Goal: Information Seeking & Learning: Check status

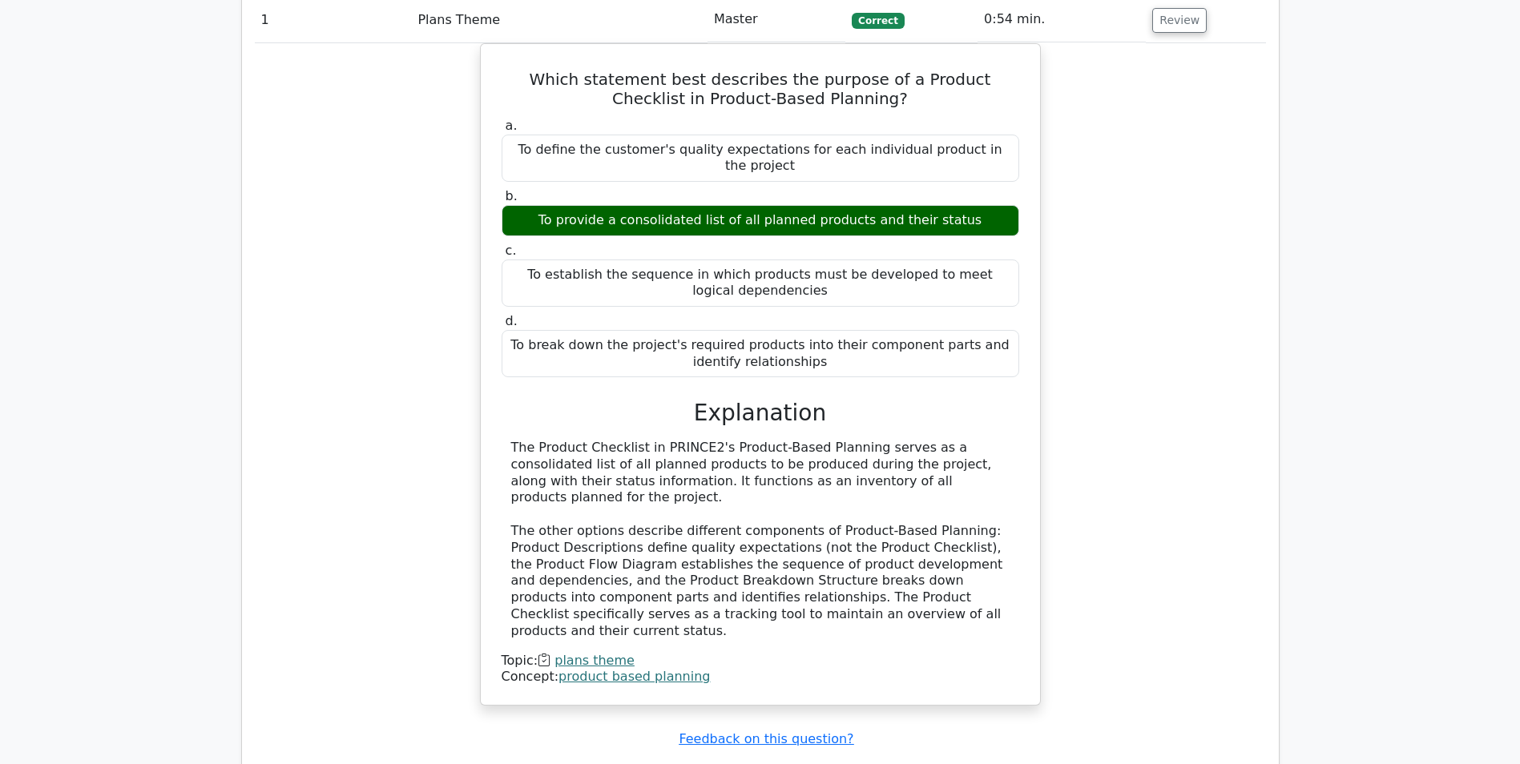
scroll to position [1682, 0]
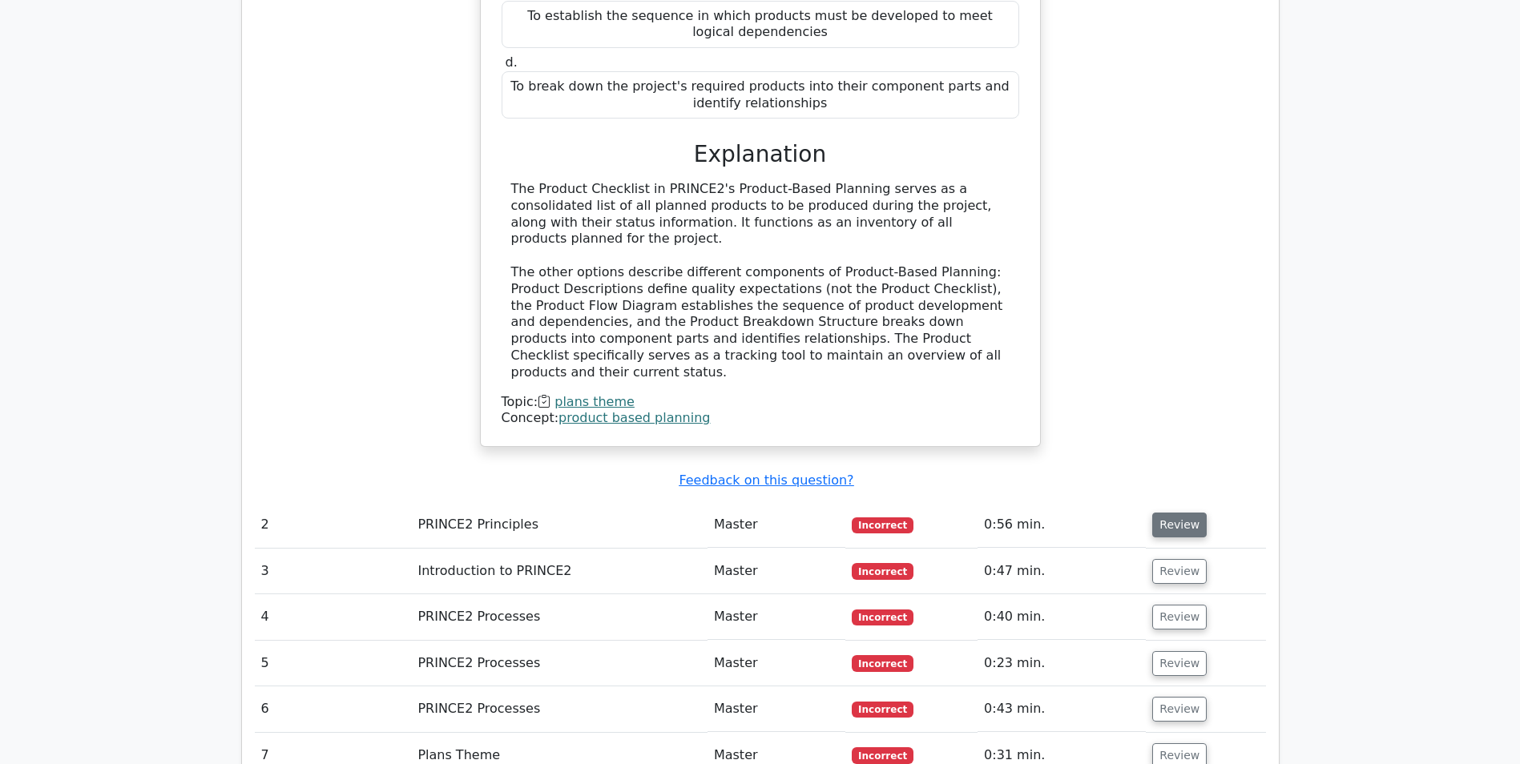
click at [1166, 513] on button "Review" at bounding box center [1179, 525] width 54 height 25
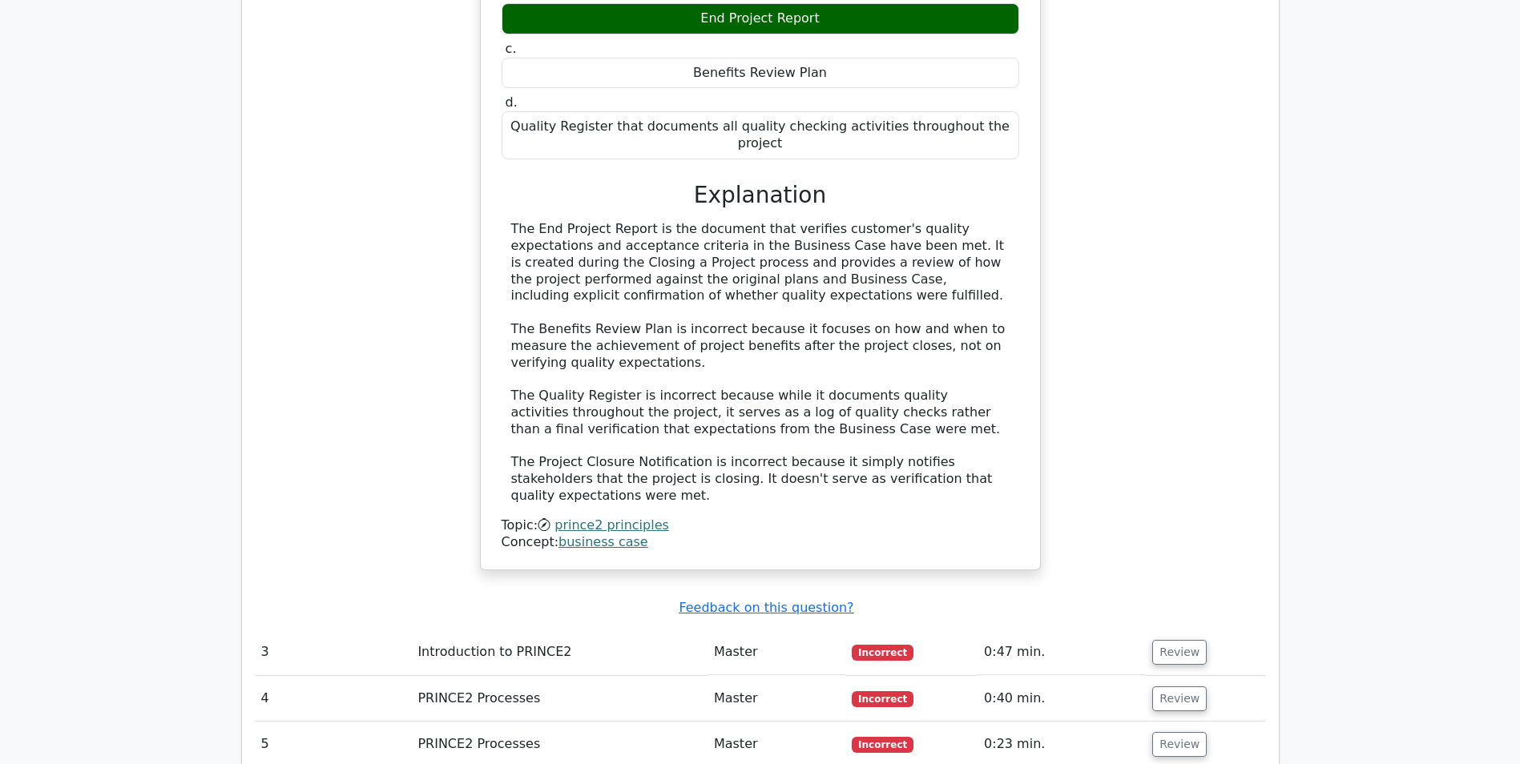
scroll to position [2404, 0]
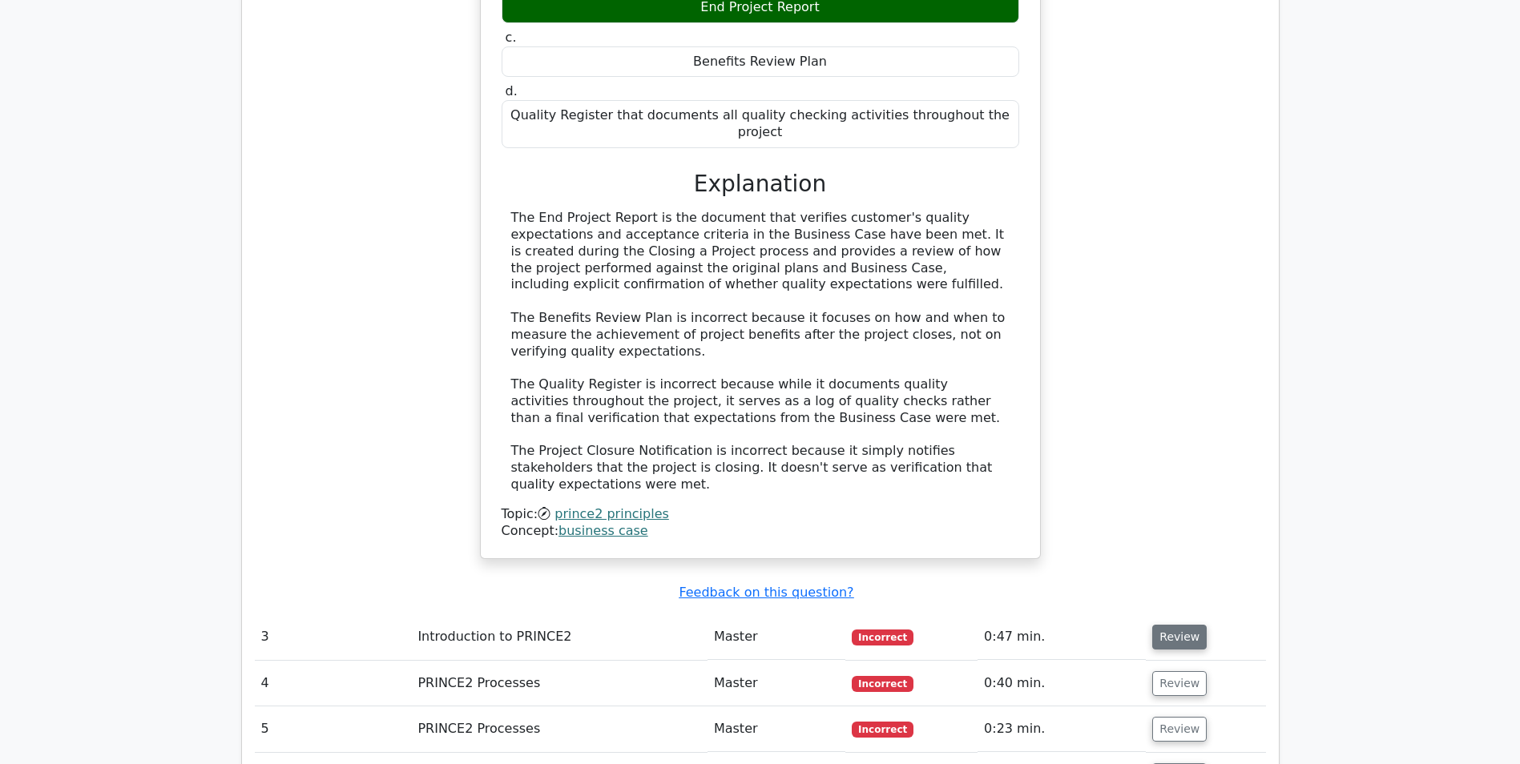
click at [1163, 625] on button "Review" at bounding box center [1179, 637] width 54 height 25
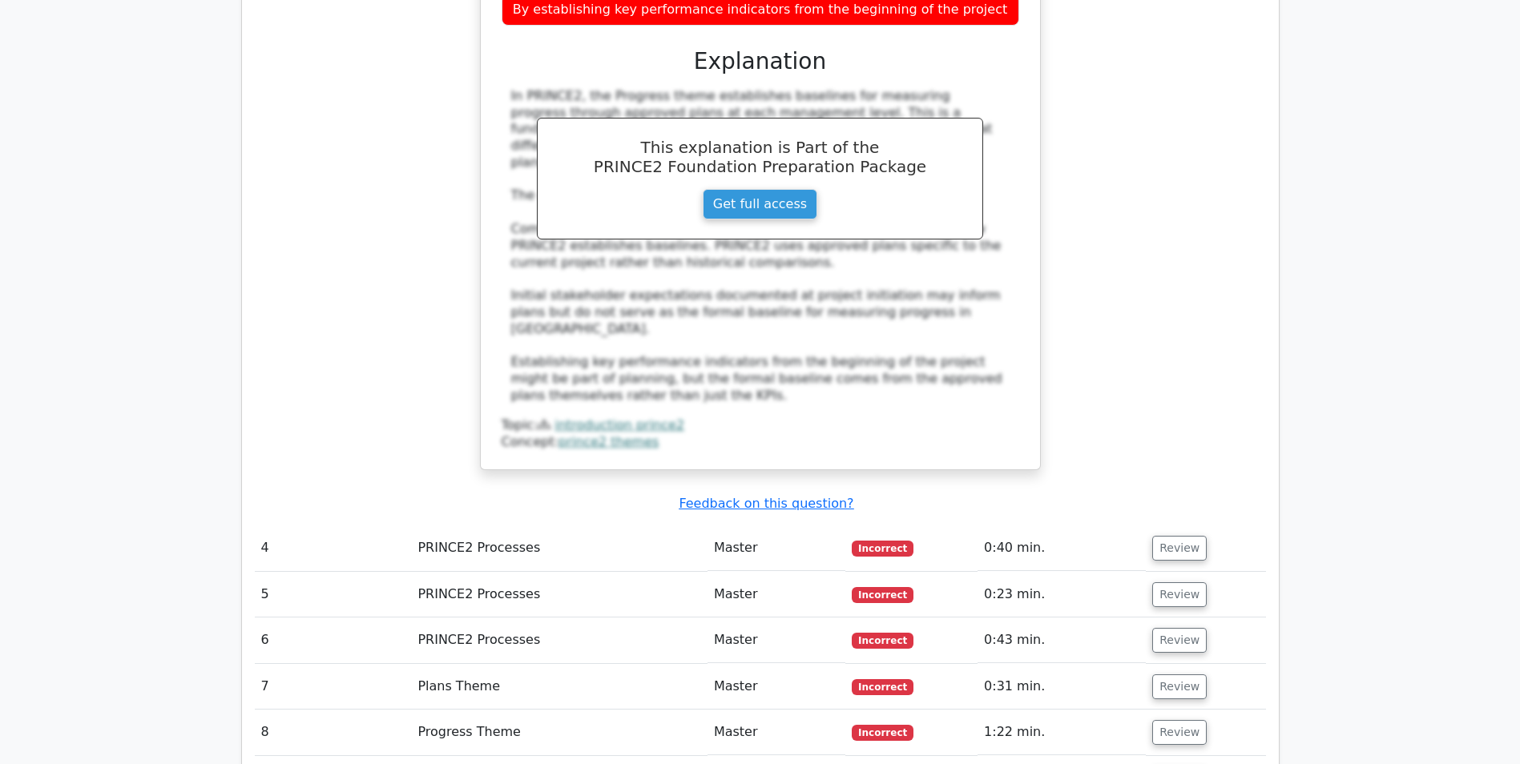
scroll to position [3445, 0]
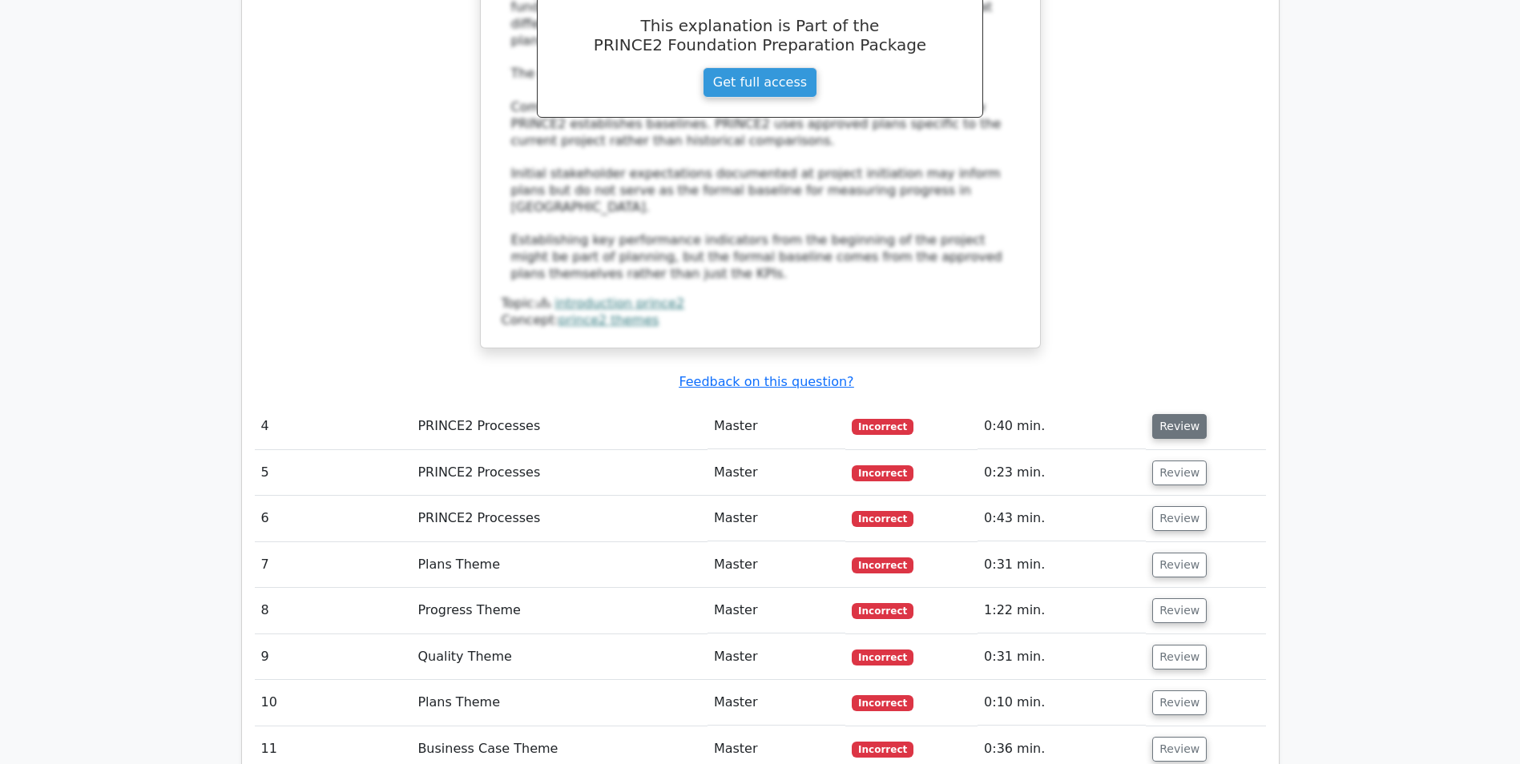
click at [1188, 414] on button "Review" at bounding box center [1179, 426] width 54 height 25
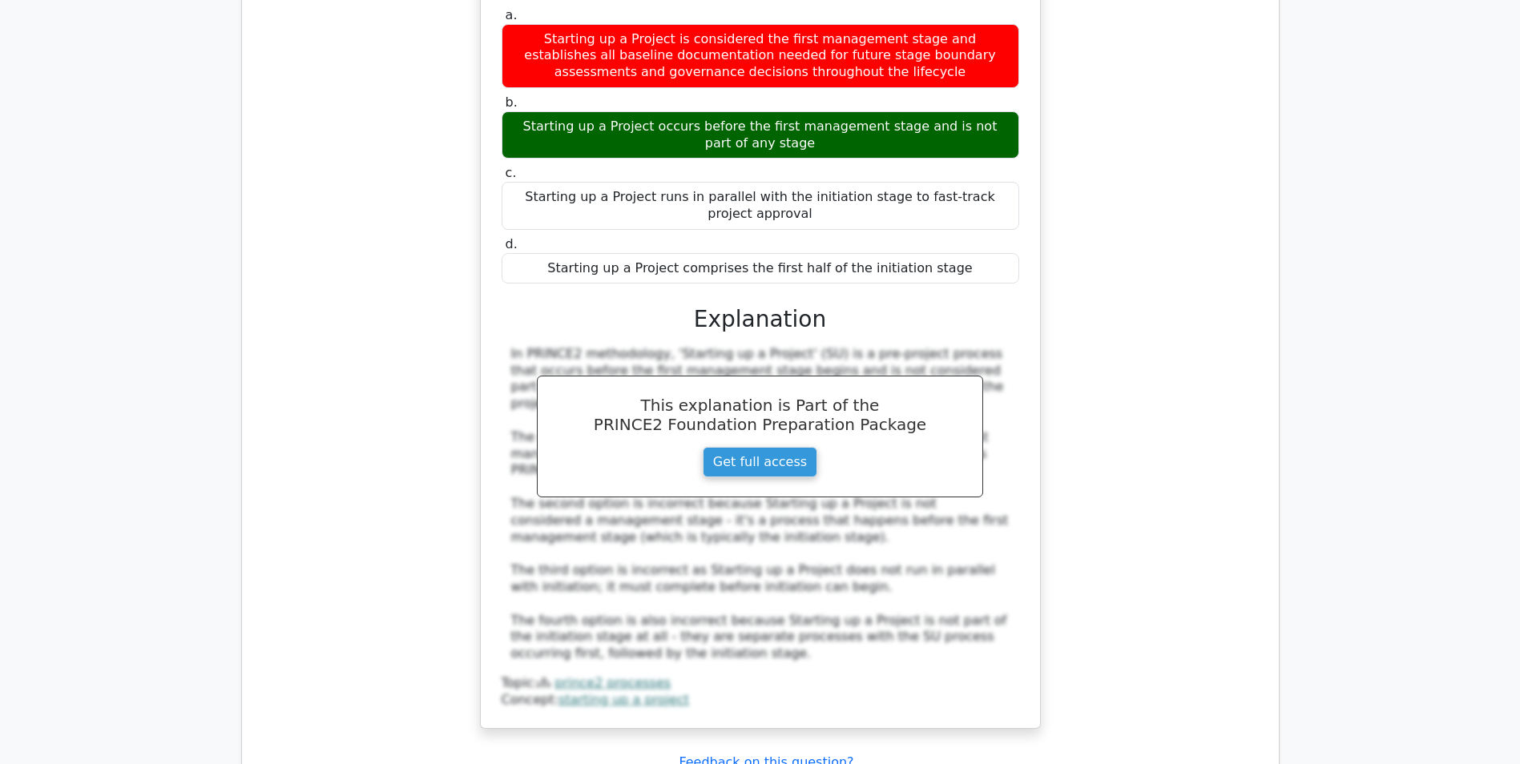
scroll to position [4166, 0]
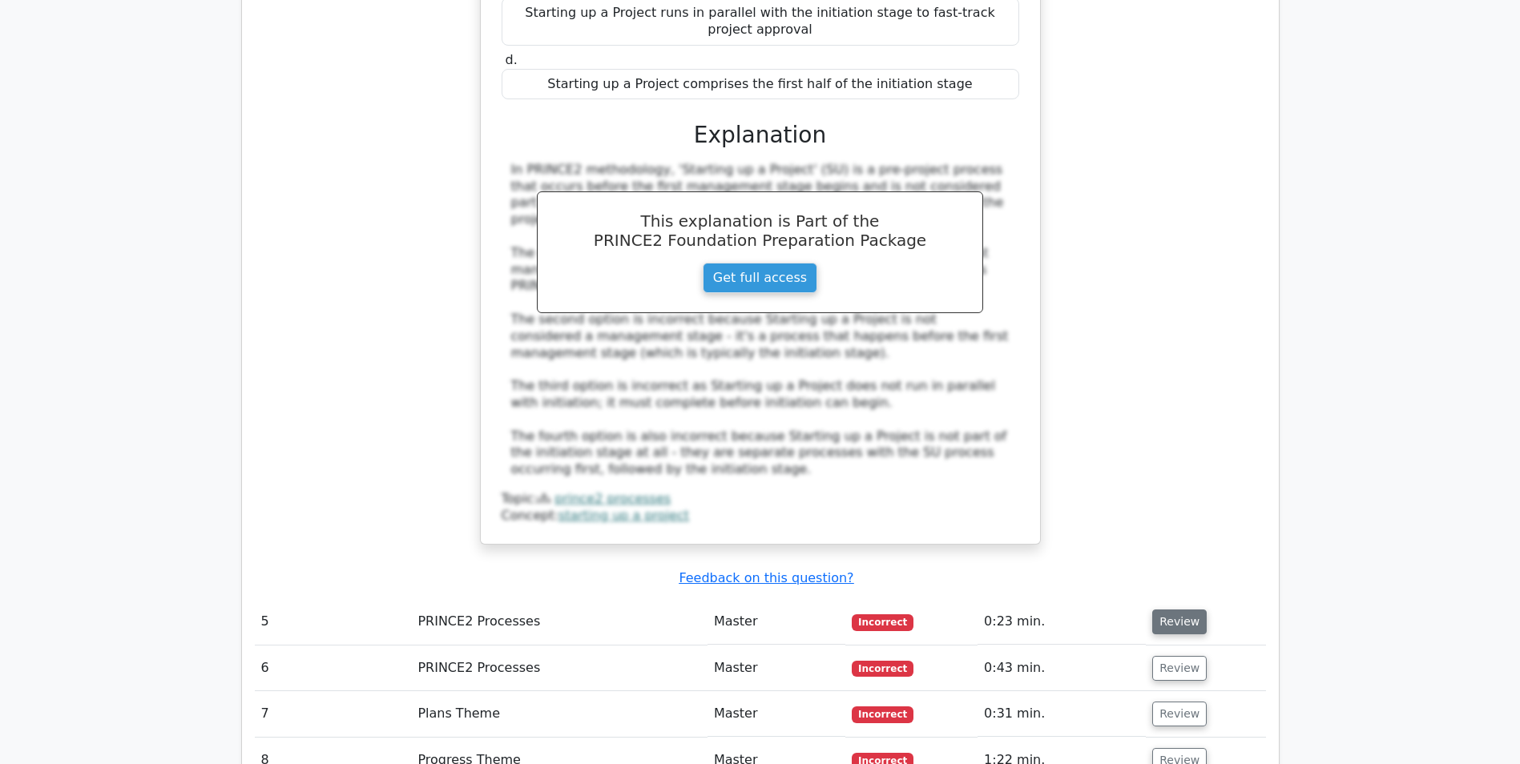
click at [1152, 610] on button "Review" at bounding box center [1179, 622] width 54 height 25
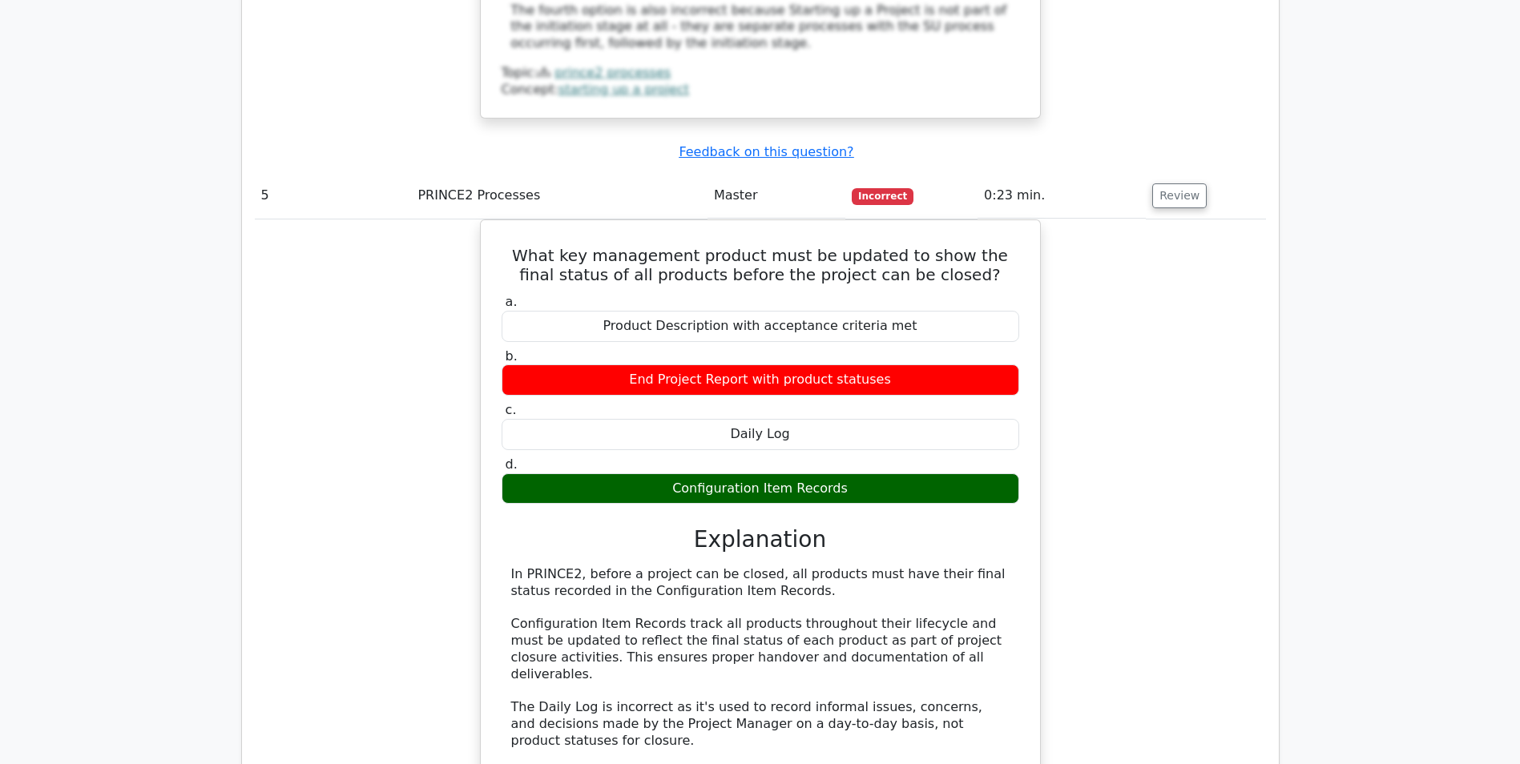
scroll to position [4567, 0]
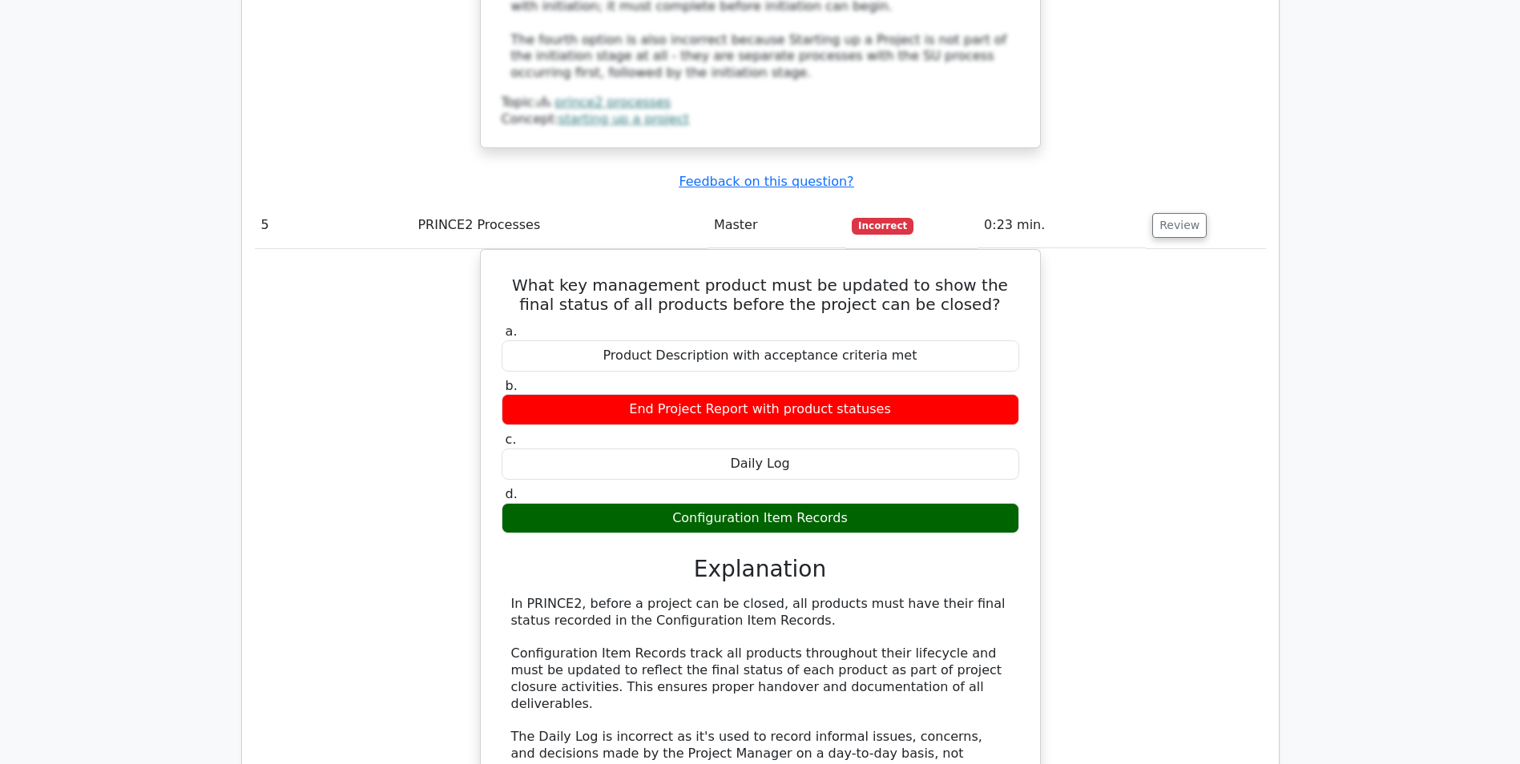
drag, startPoint x: 216, startPoint y: 323, endPoint x: 187, endPoint y: 232, distance: 95.8
drag, startPoint x: 173, startPoint y: 236, endPoint x: 151, endPoint y: 248, distance: 24.7
drag, startPoint x: 151, startPoint y: 248, endPoint x: 158, endPoint y: 195, distance: 53.3
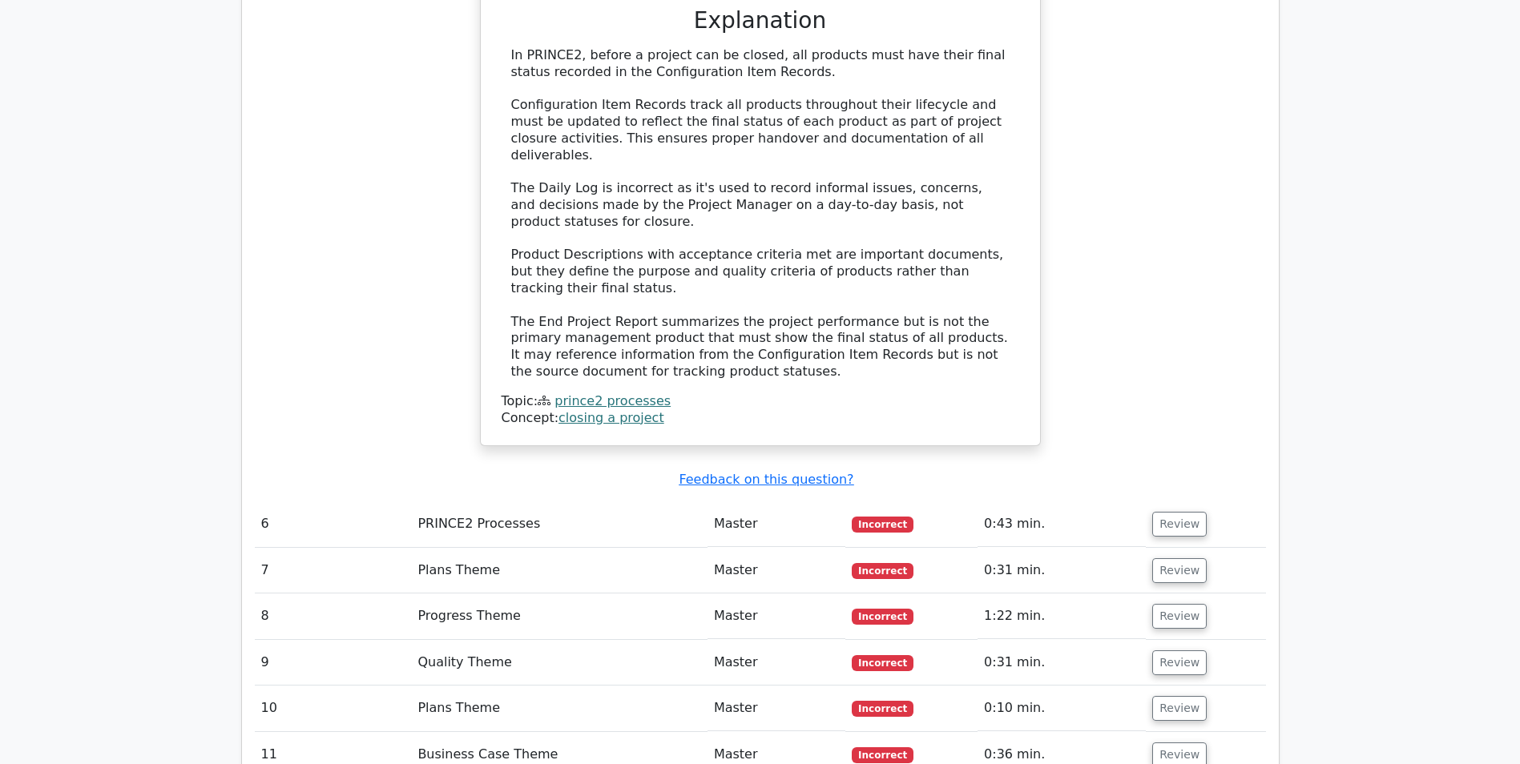
scroll to position [5128, 0]
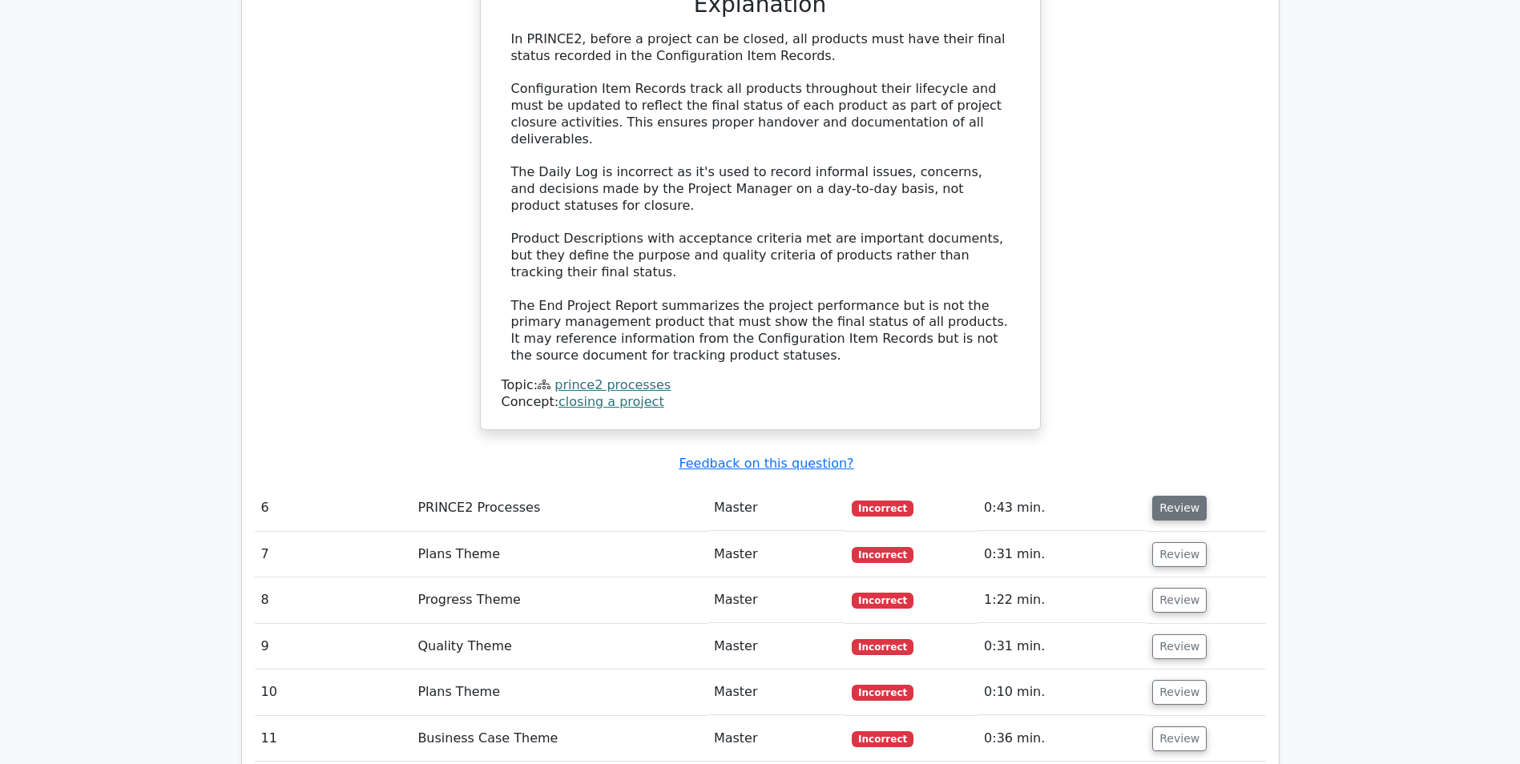
click at [1172, 496] on button "Review" at bounding box center [1179, 508] width 54 height 25
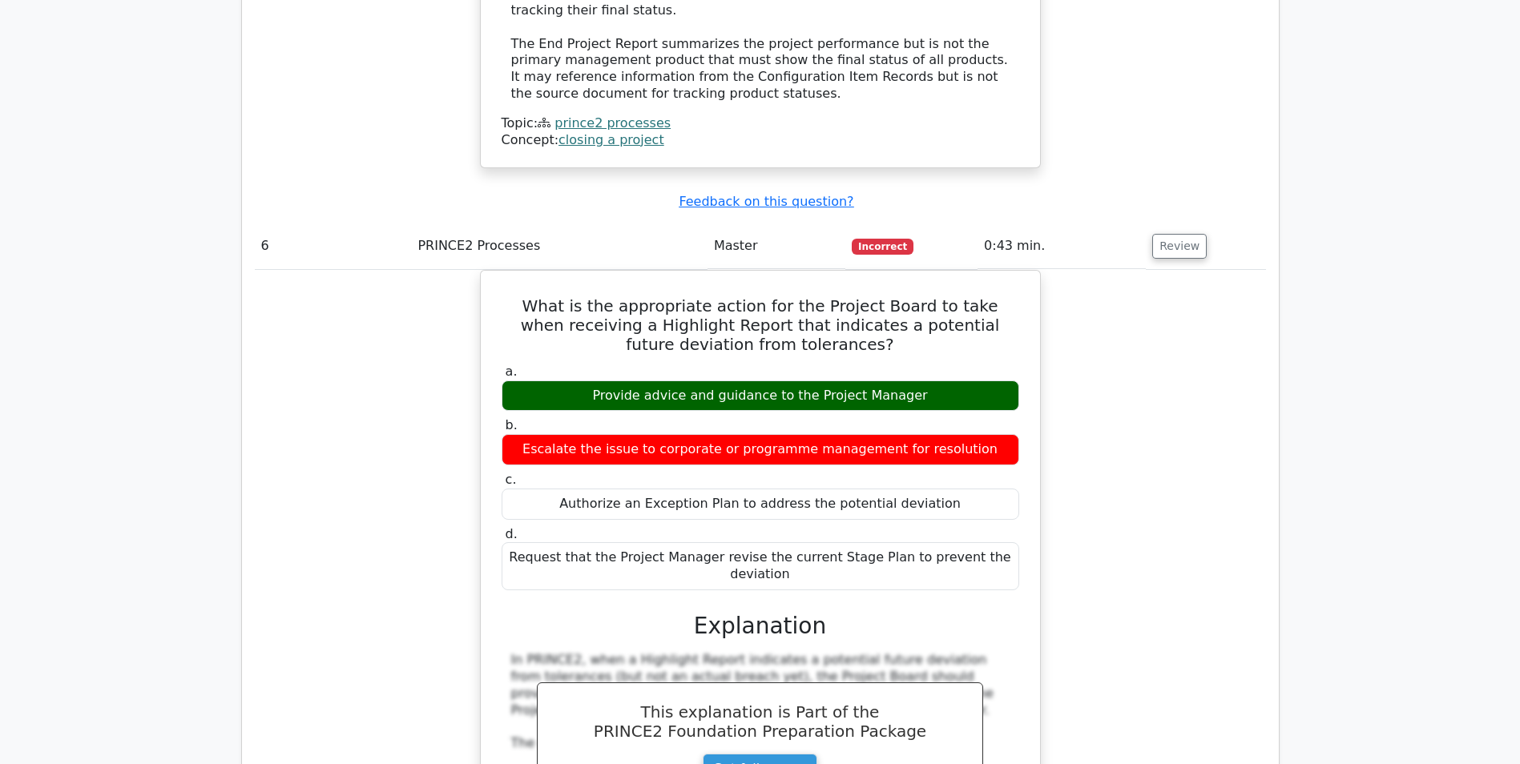
scroll to position [5768, 0]
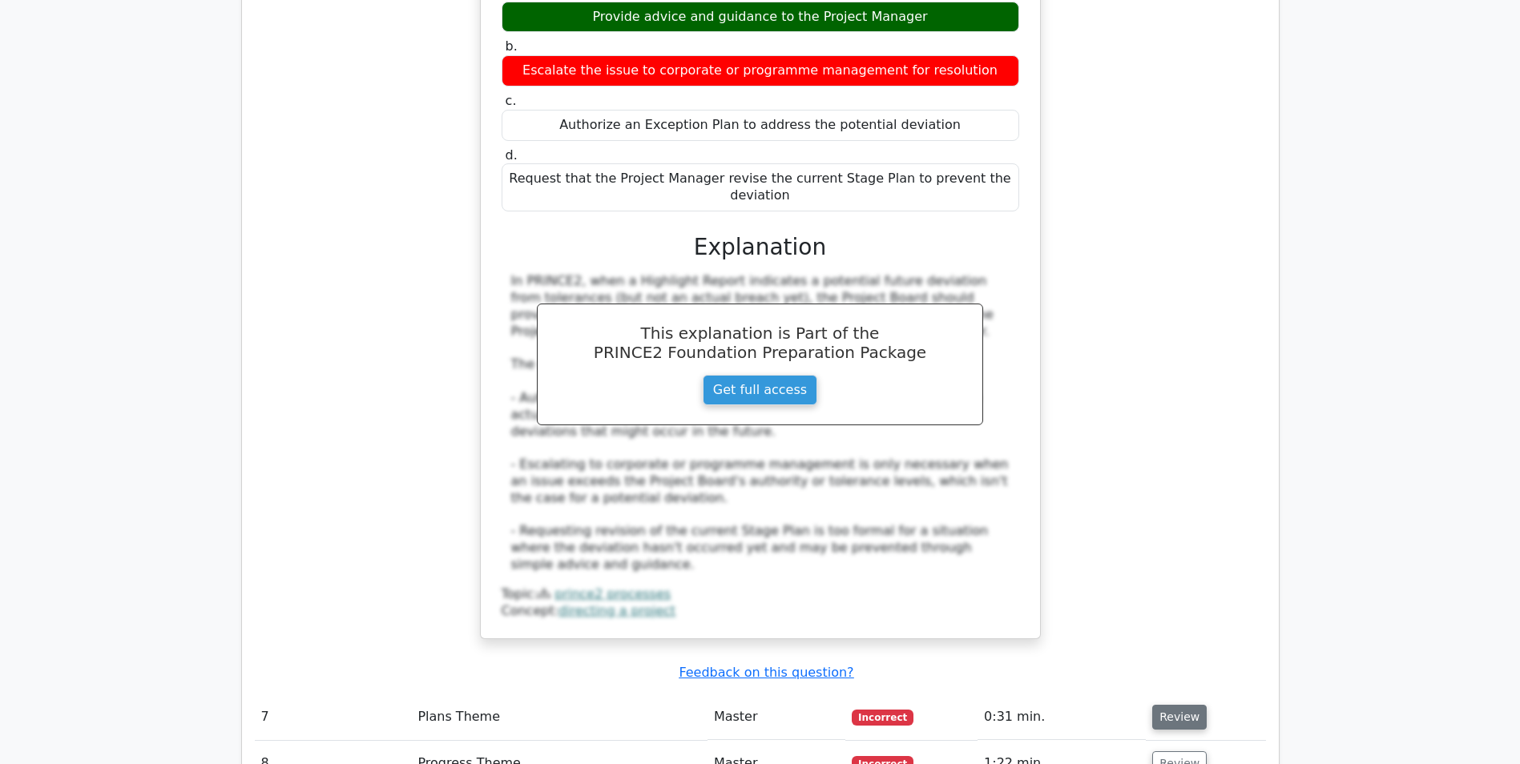
click at [1177, 705] on button "Review" at bounding box center [1179, 717] width 54 height 25
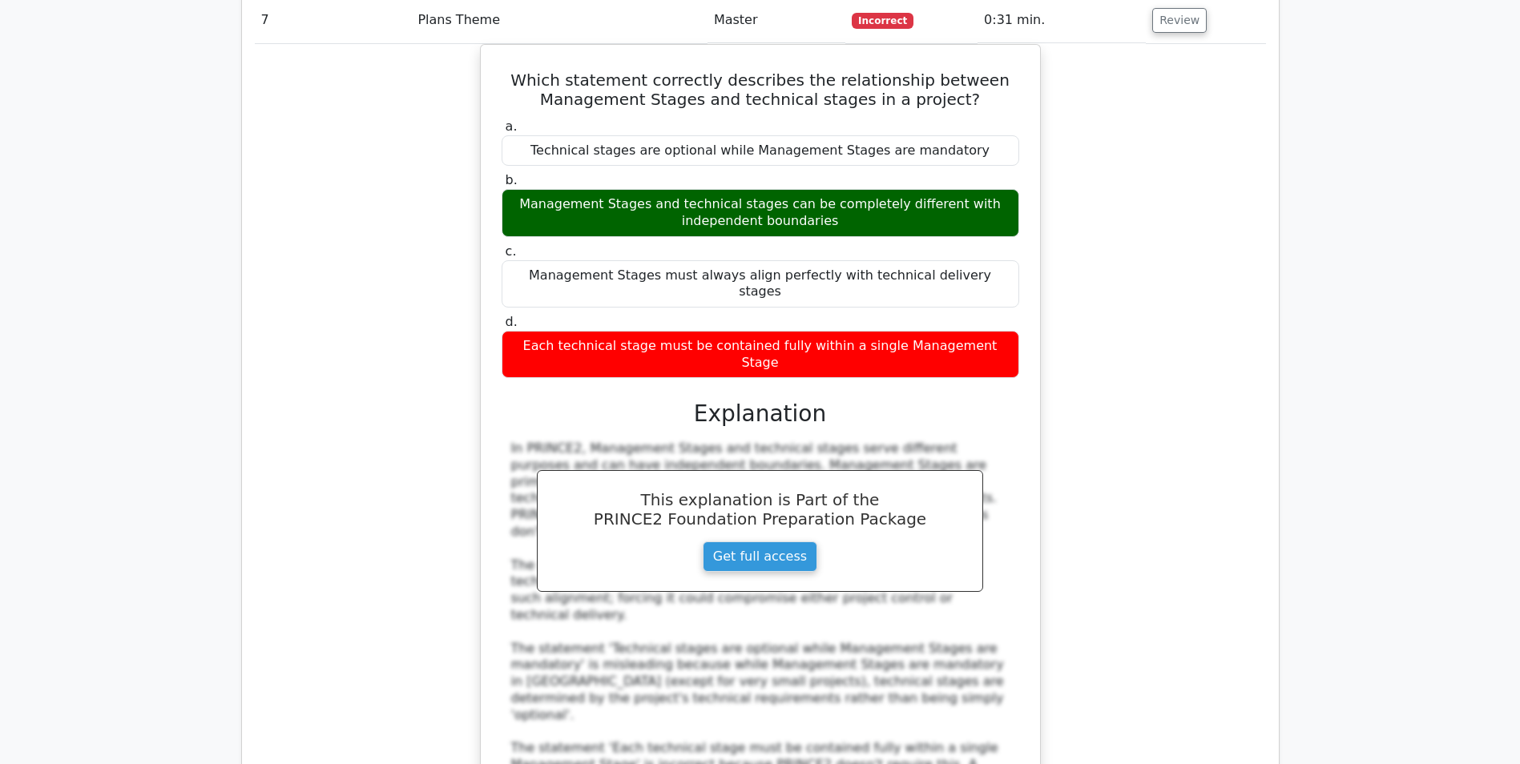
scroll to position [6650, 0]
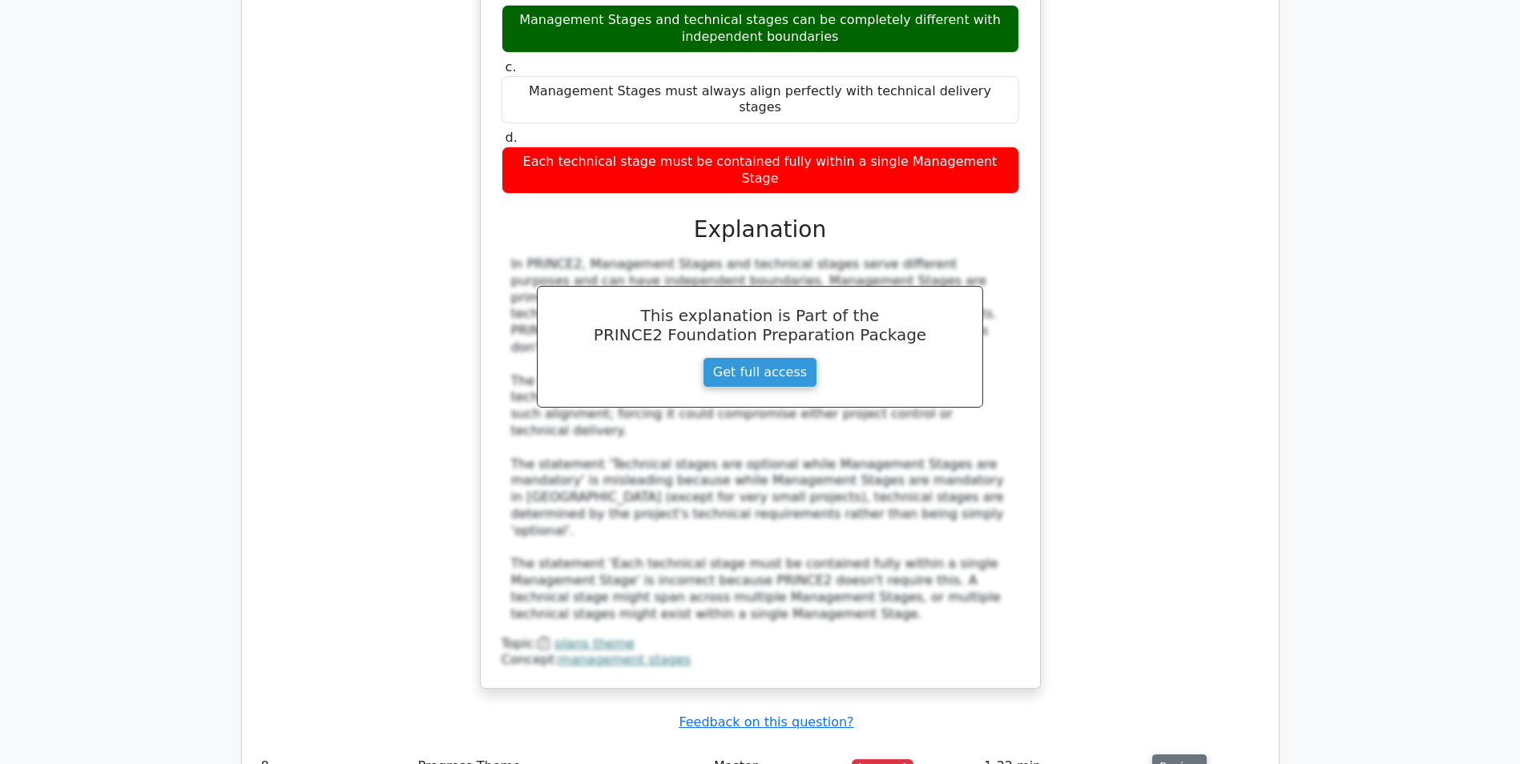
click at [1179, 755] on button "Review" at bounding box center [1179, 767] width 54 height 25
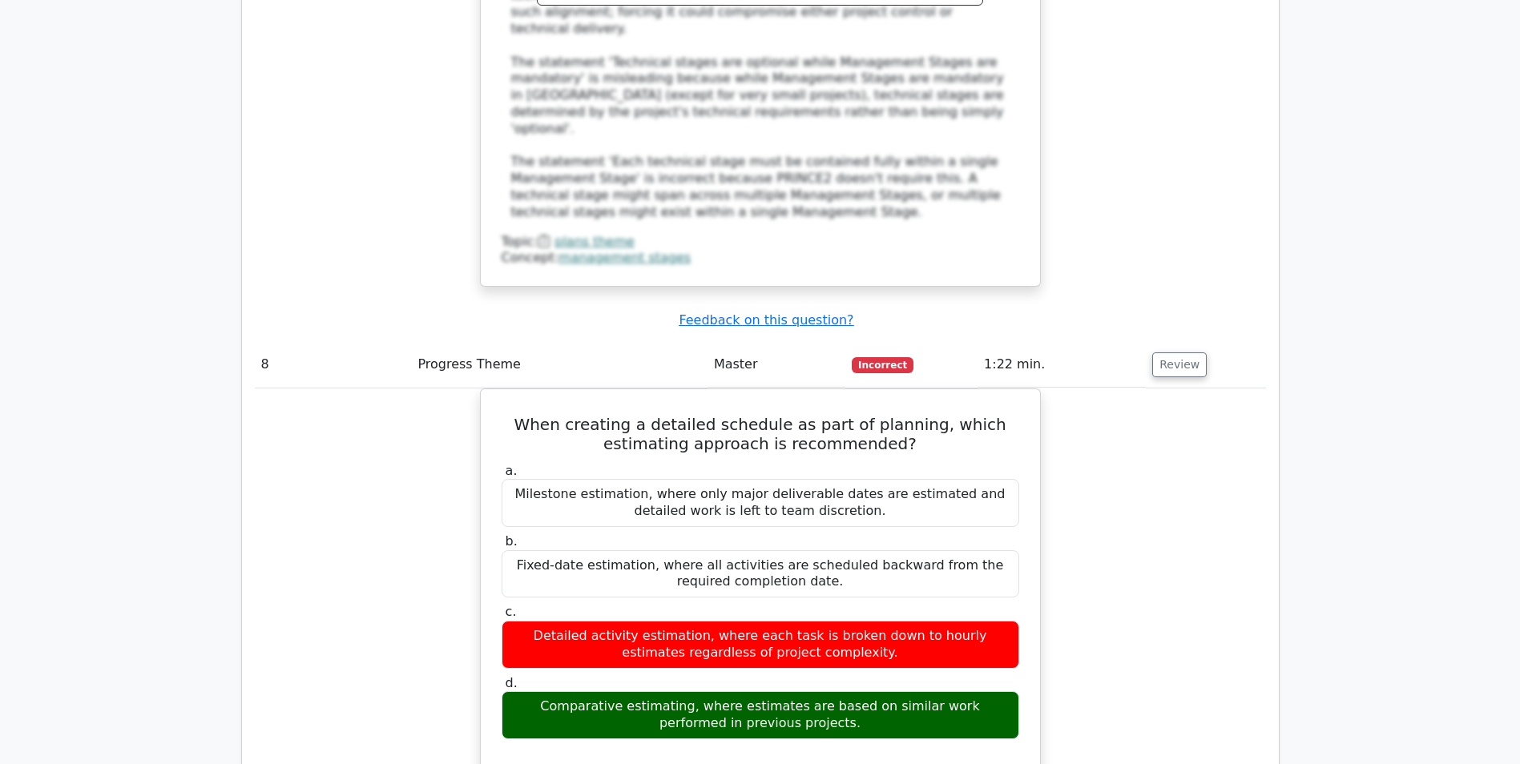
scroll to position [7050, 0]
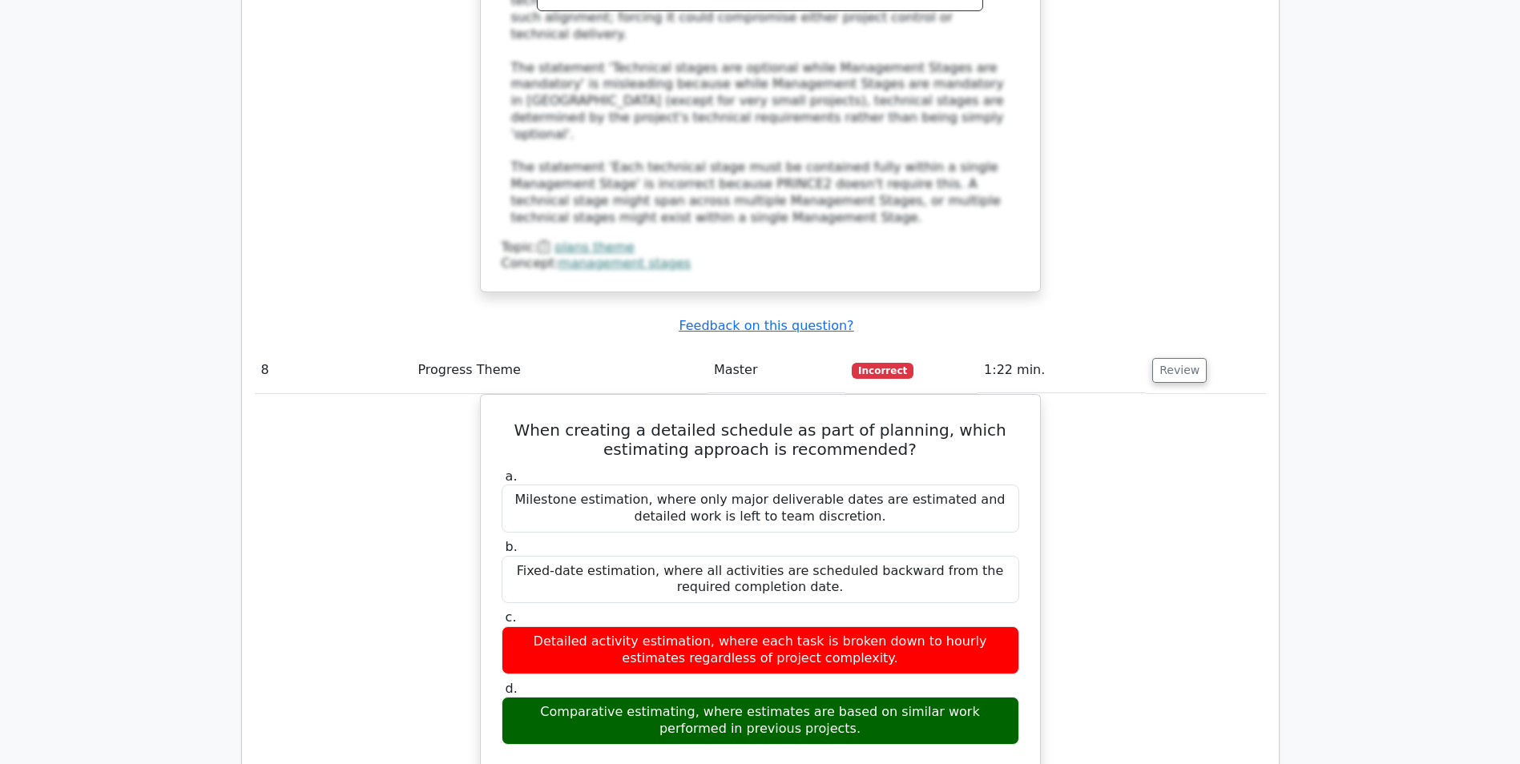
drag, startPoint x: 261, startPoint y: 425, endPoint x: 161, endPoint y: 290, distance: 167.8
drag, startPoint x: 161, startPoint y: 290, endPoint x: 139, endPoint y: 225, distance: 68.7
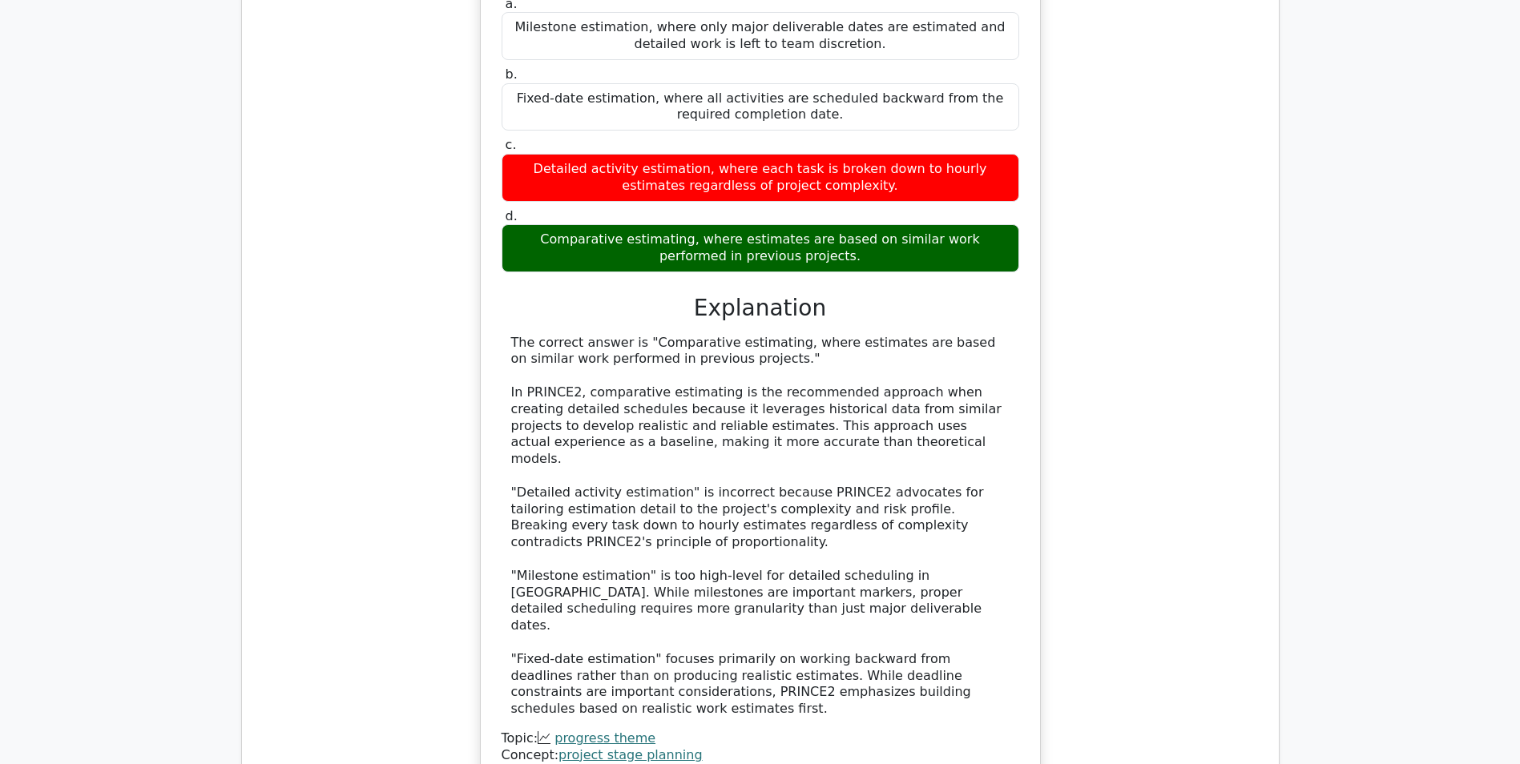
scroll to position [7611, 0]
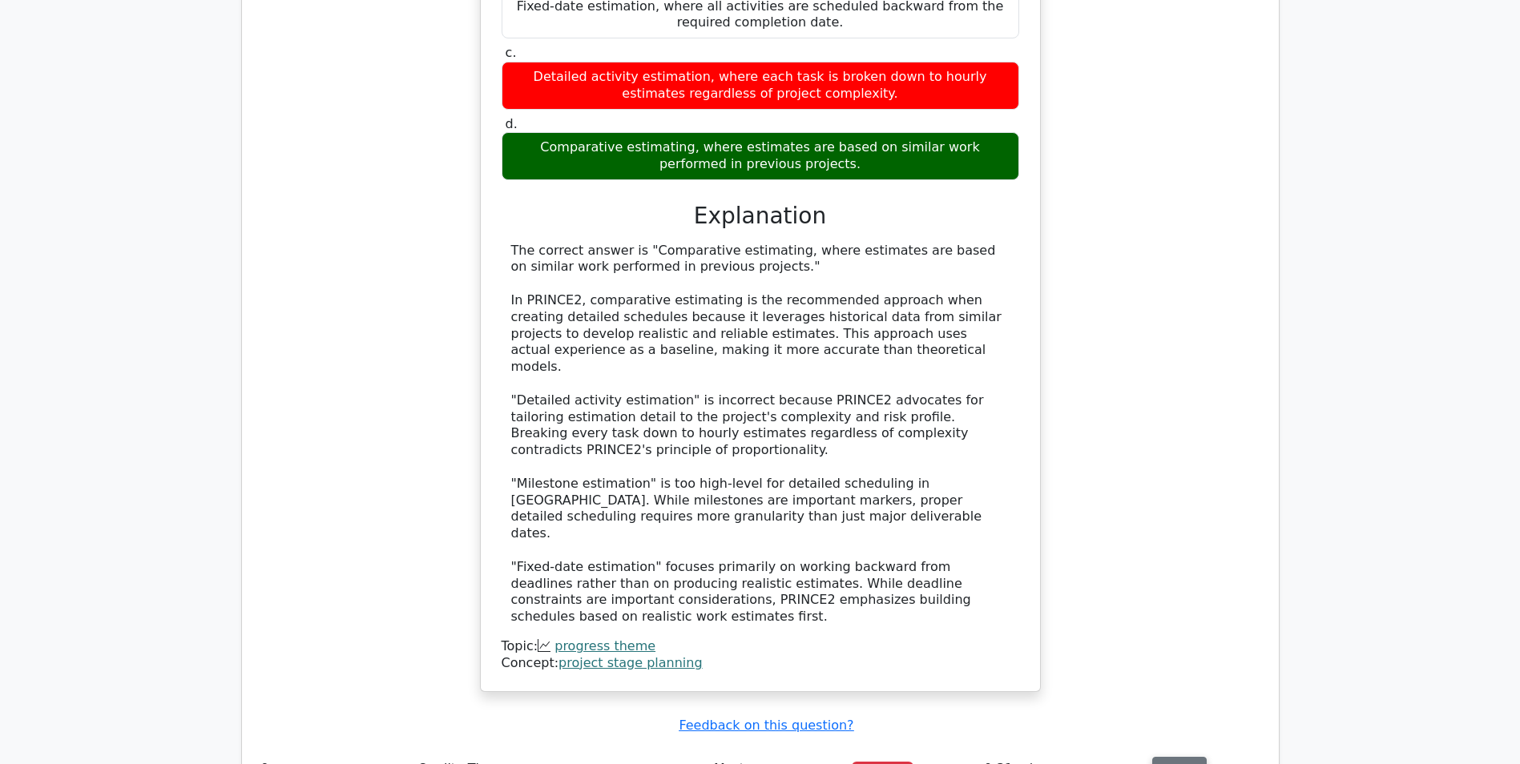
click at [1183, 757] on button "Review" at bounding box center [1179, 769] width 54 height 25
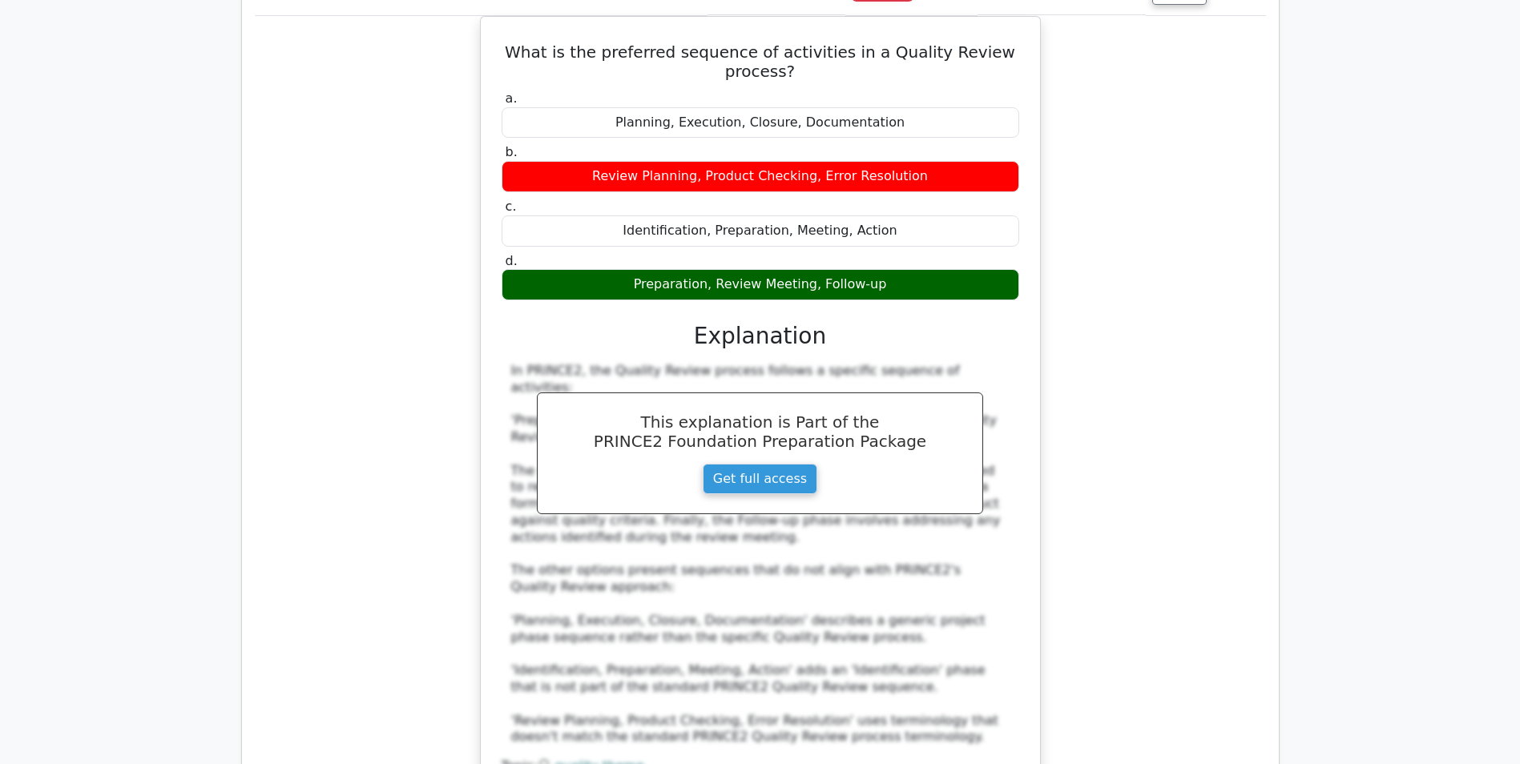
scroll to position [8653, 0]
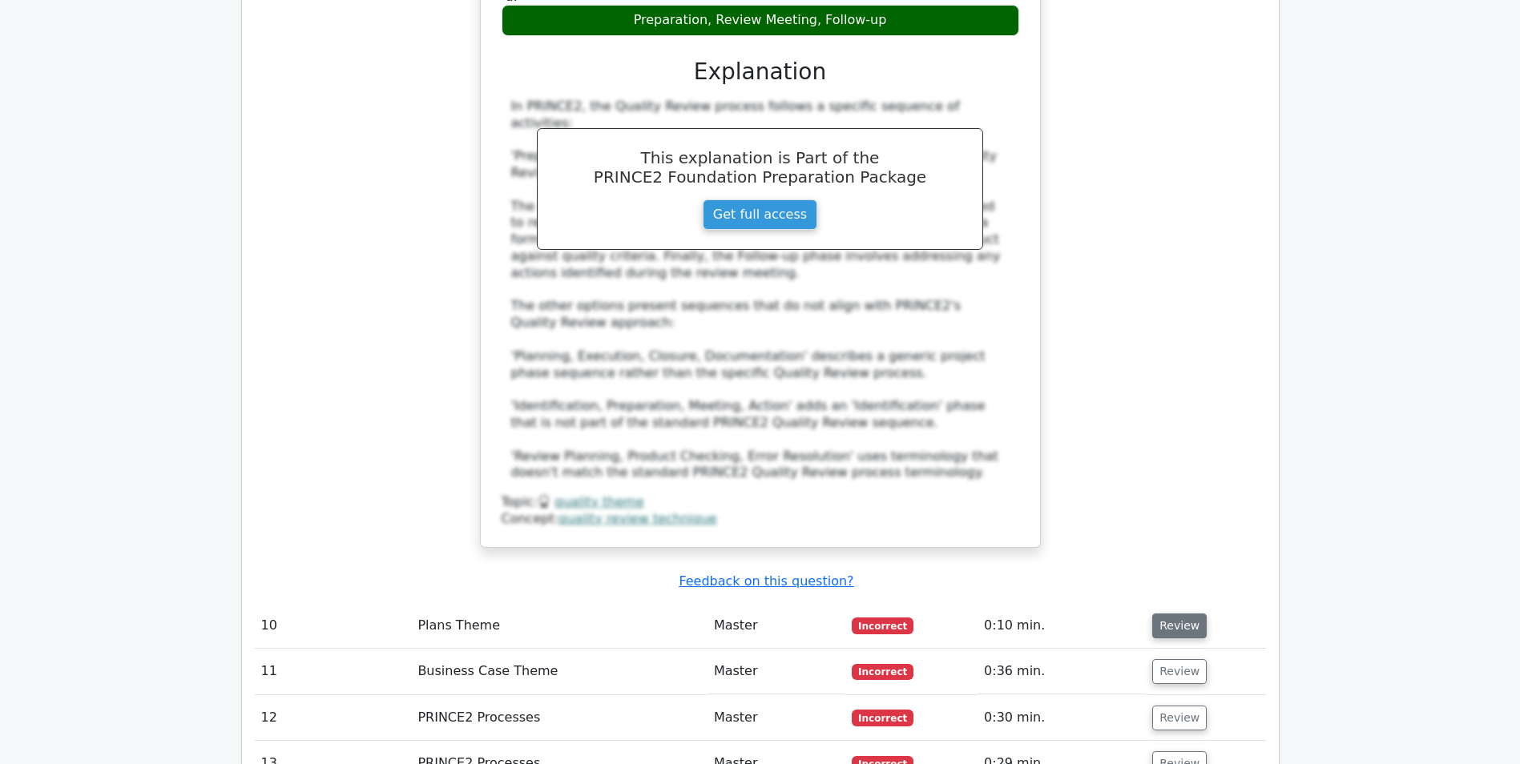
click at [1164, 614] on button "Review" at bounding box center [1179, 626] width 54 height 25
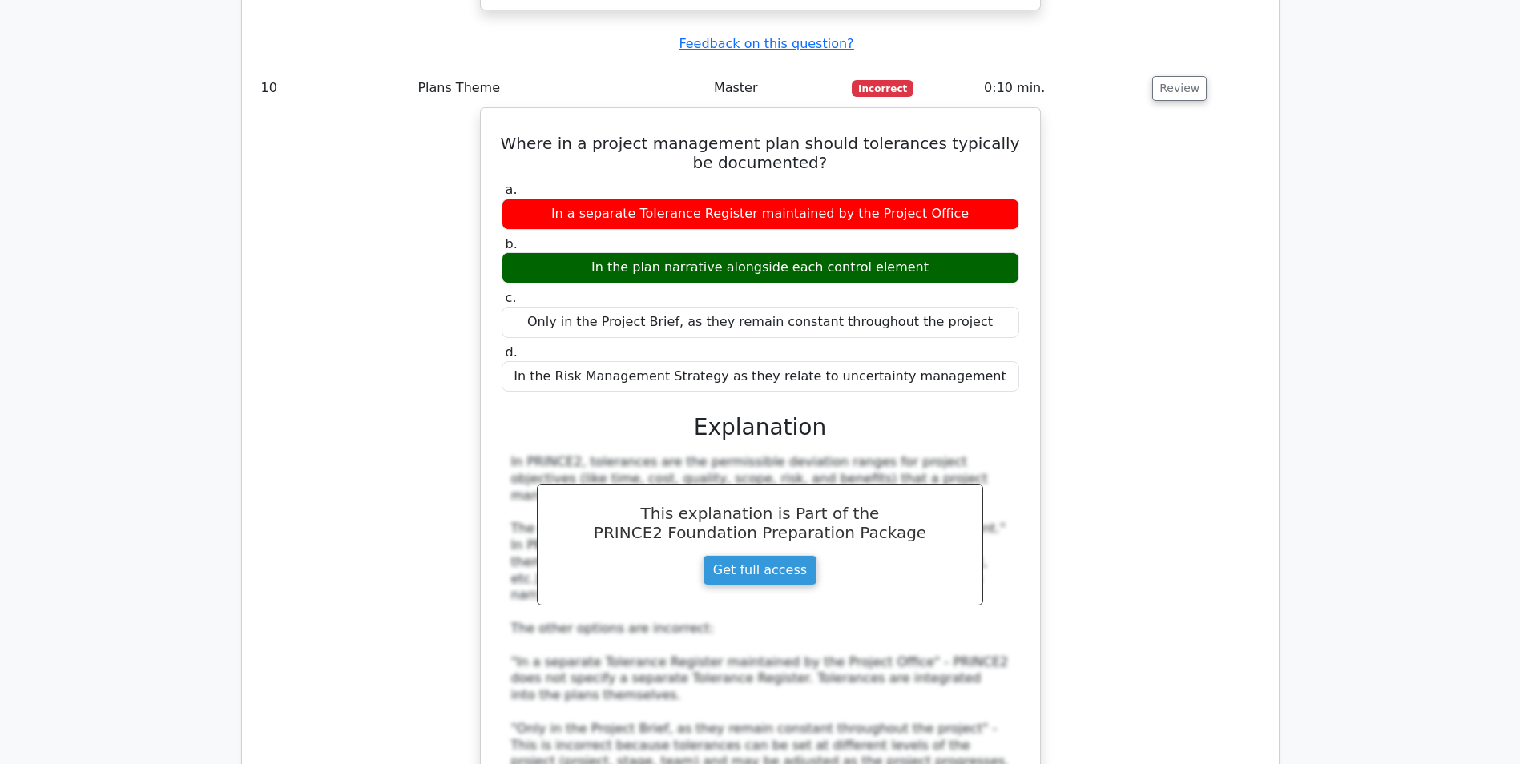
scroll to position [9374, 0]
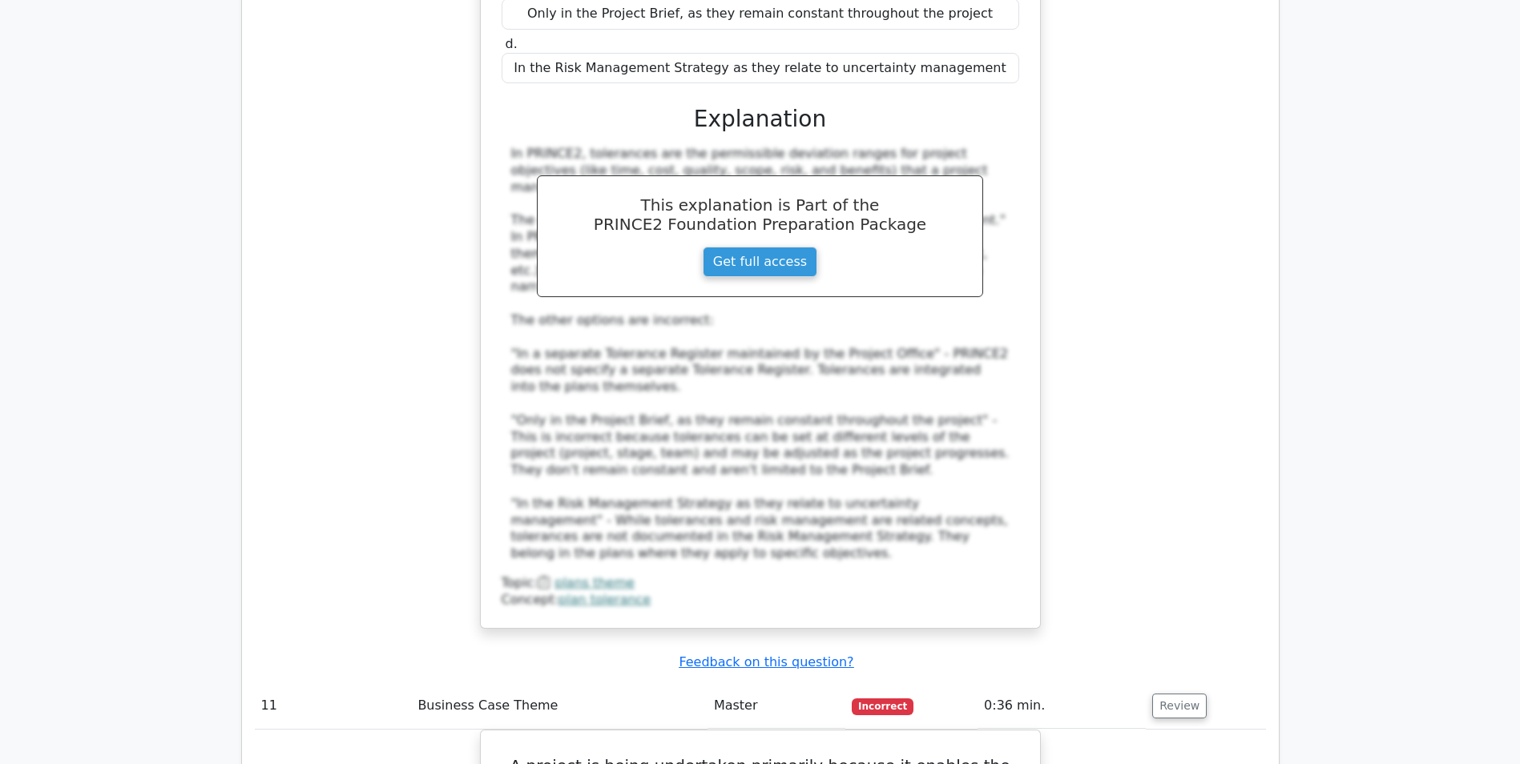
scroll to position [9614, 0]
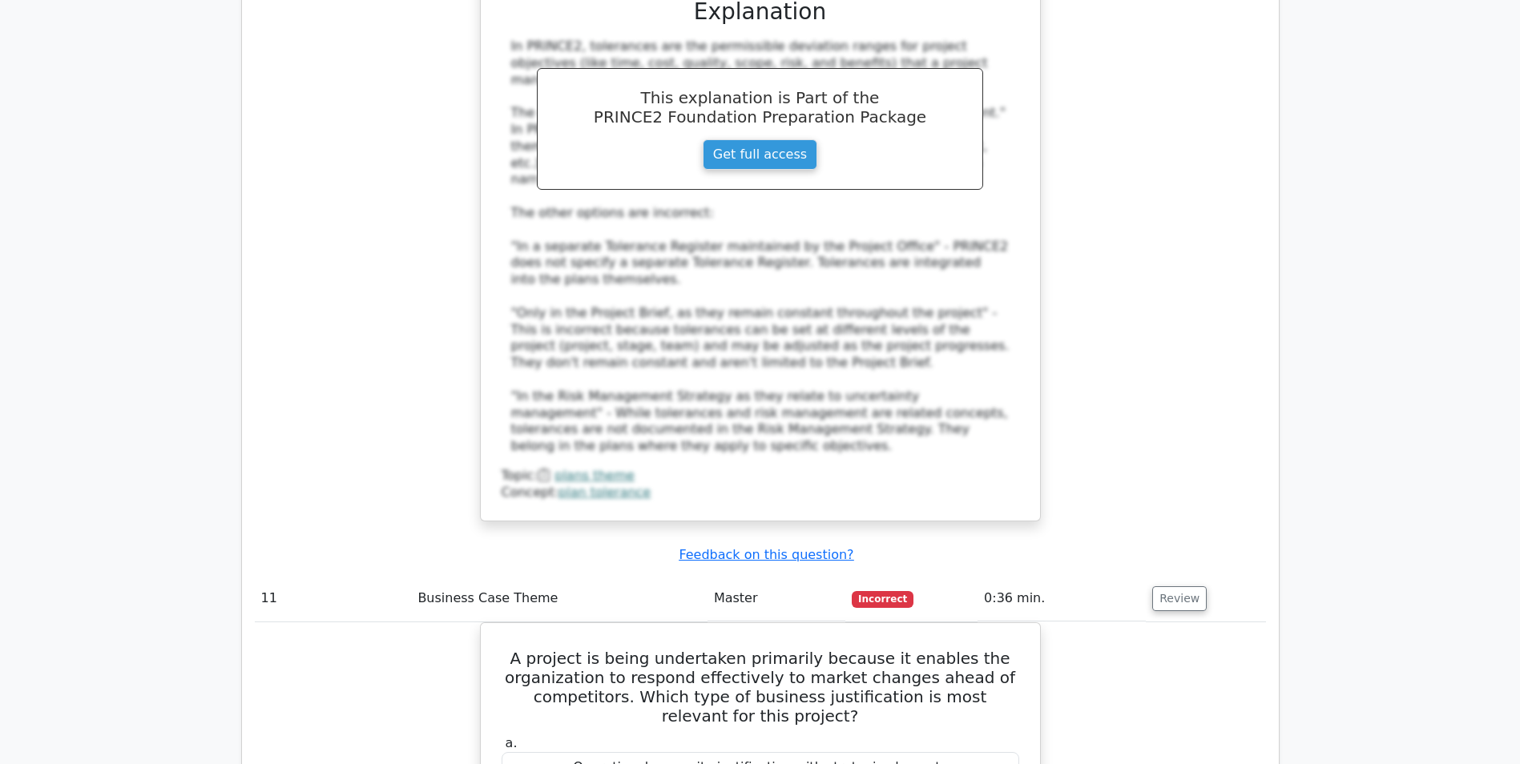
drag, startPoint x: 311, startPoint y: 324, endPoint x: 198, endPoint y: 312, distance: 113.6
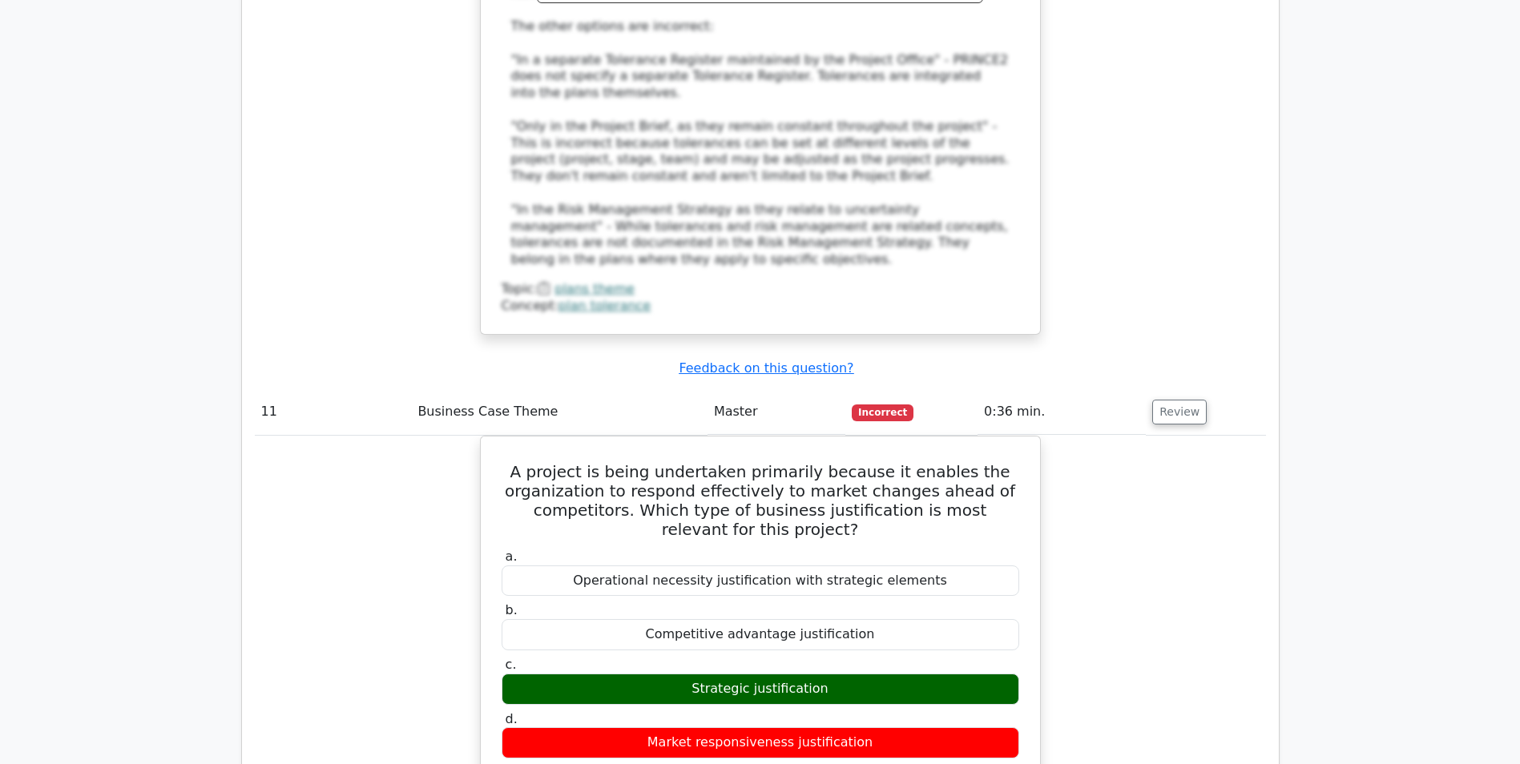
scroll to position [9774, 0]
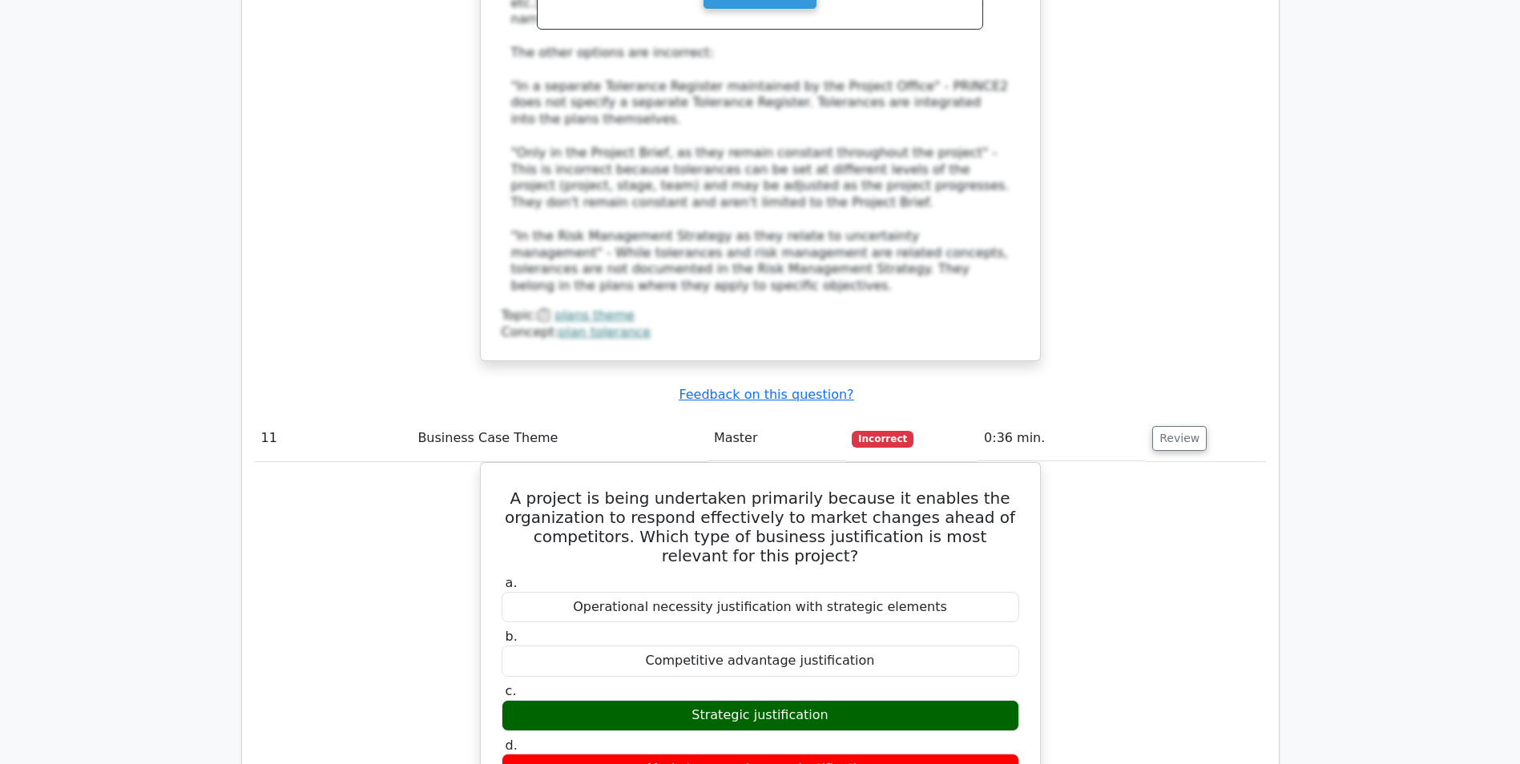
drag, startPoint x: 111, startPoint y: 293, endPoint x: 126, endPoint y: 91, distance: 202.5
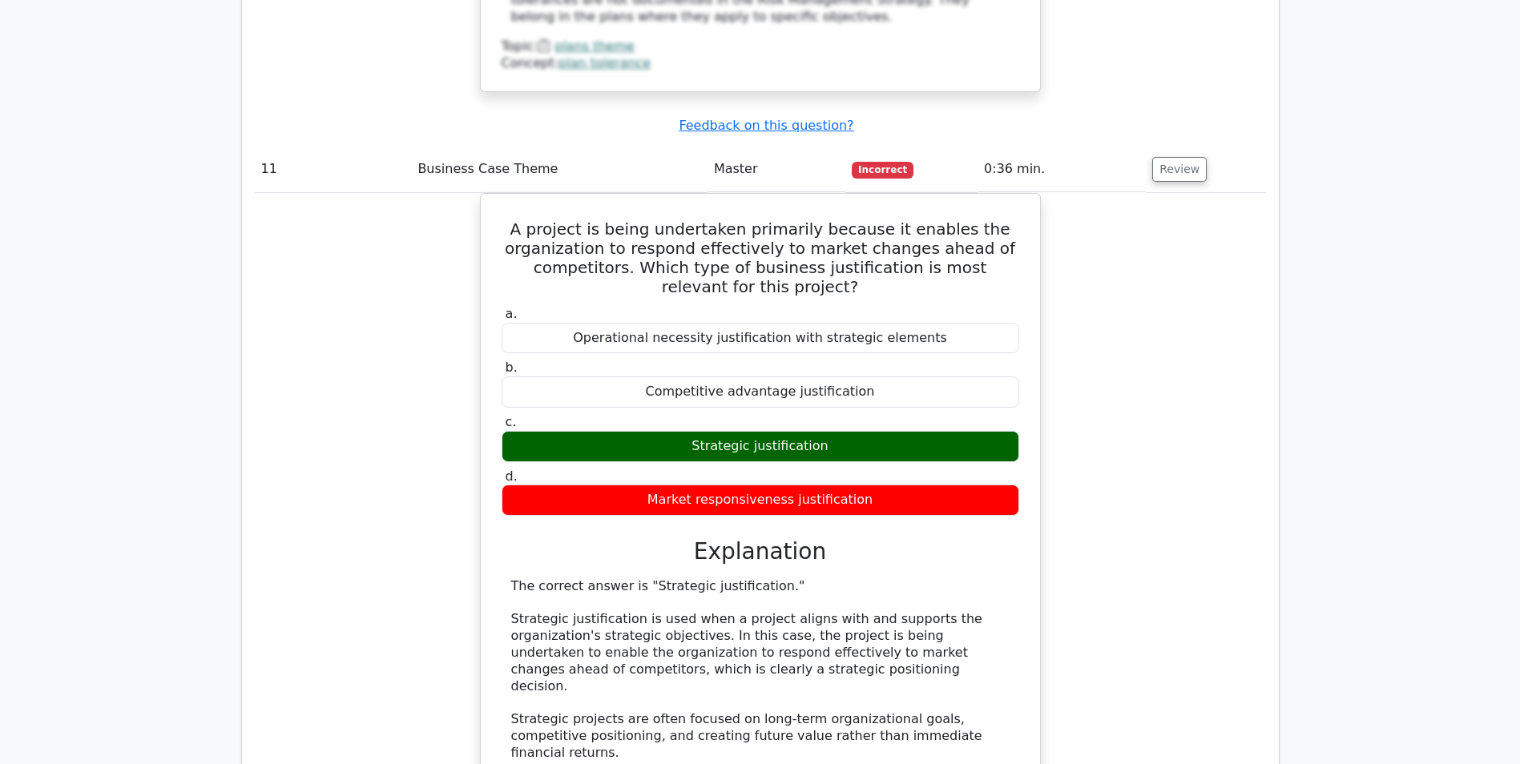
scroll to position [10335, 0]
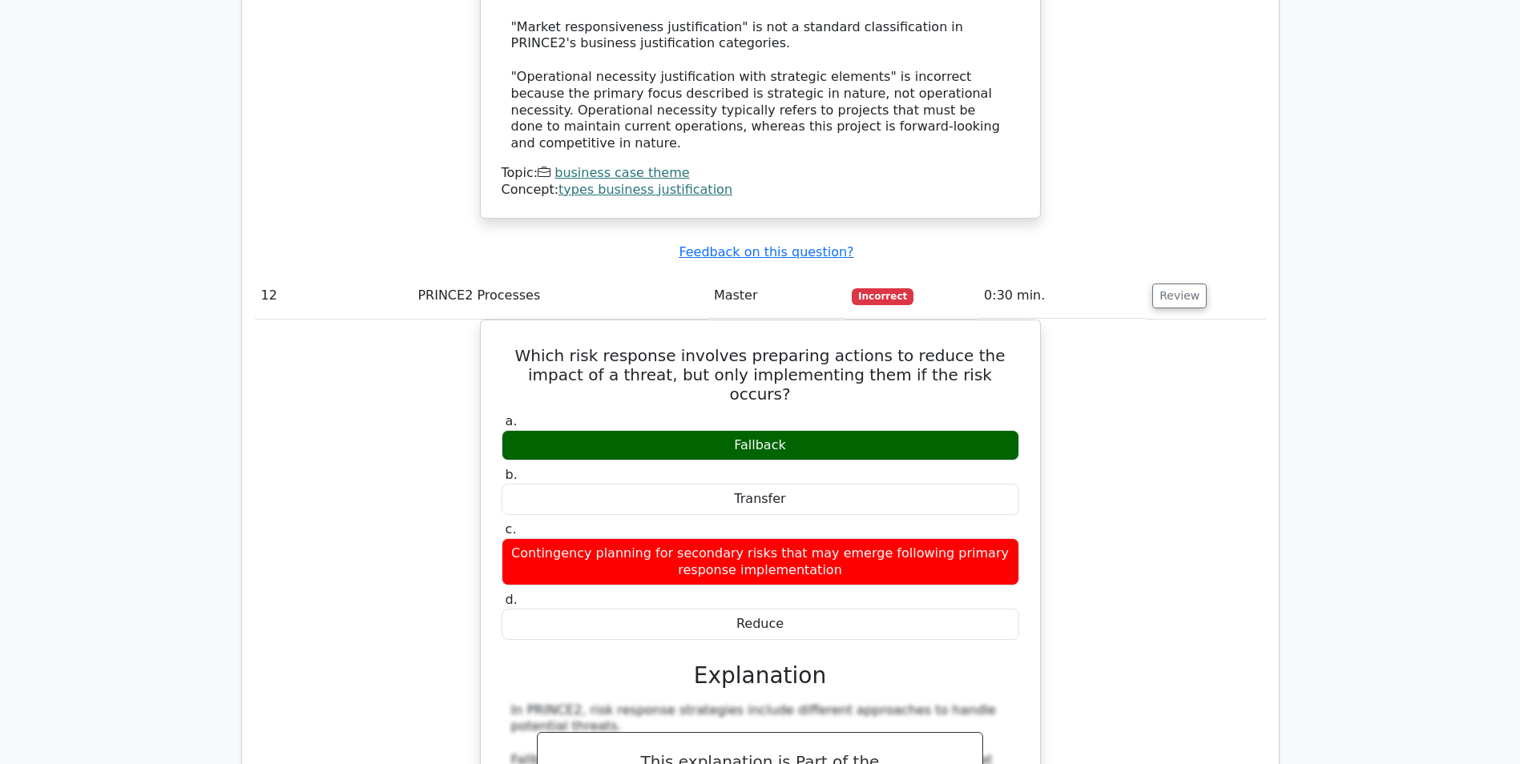
scroll to position [11056, 0]
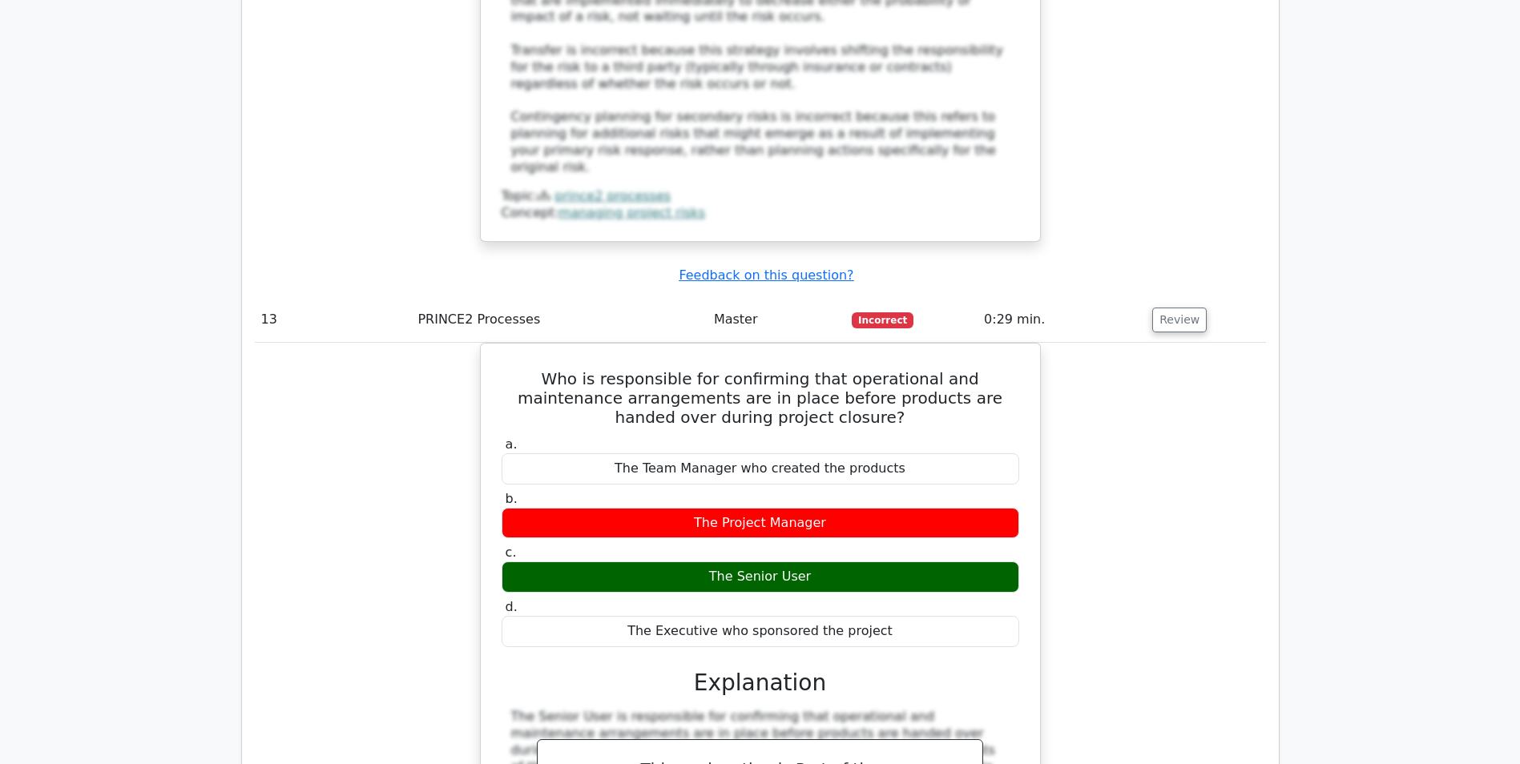
scroll to position [11857, 0]
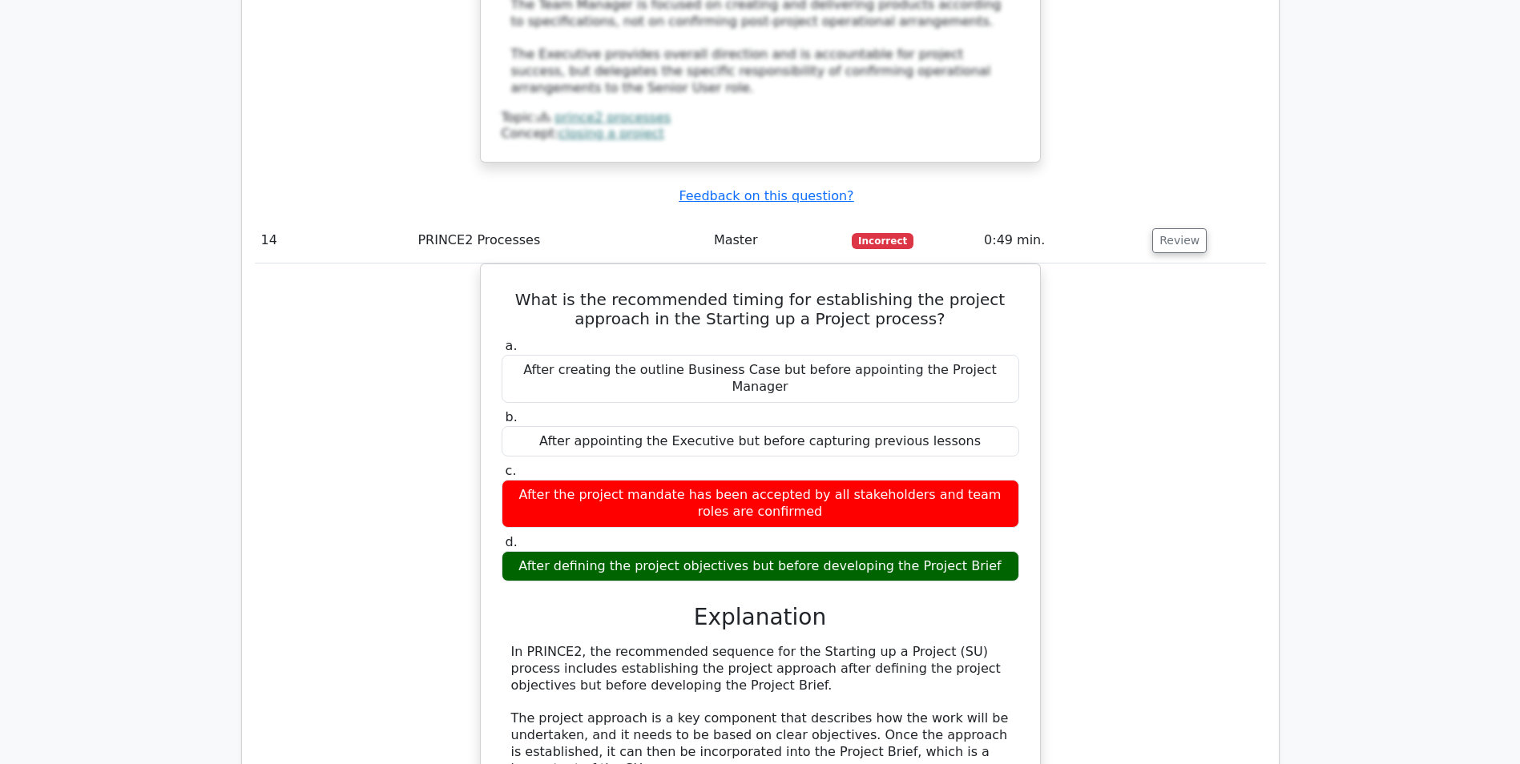
scroll to position [12819, 0]
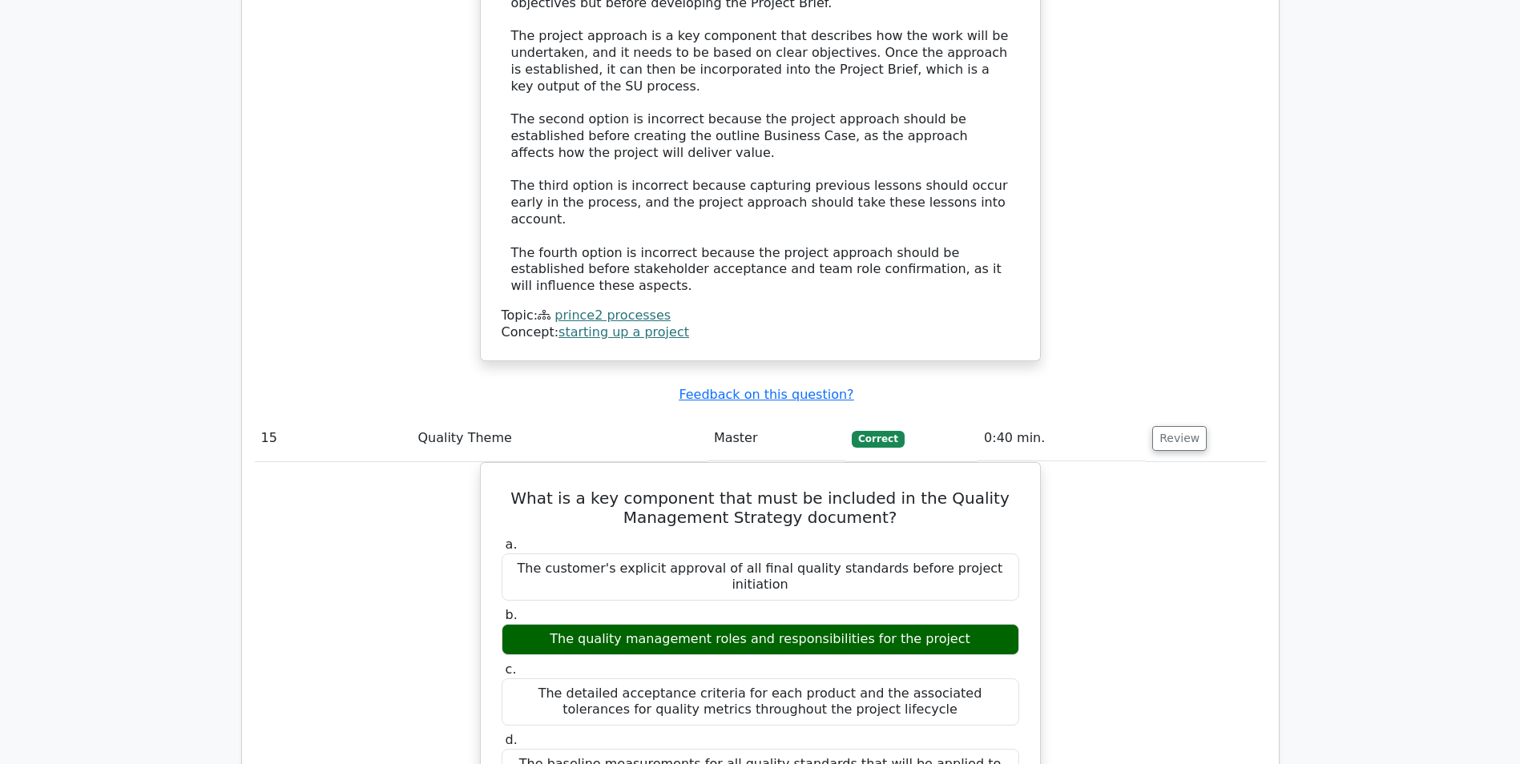
scroll to position [13540, 0]
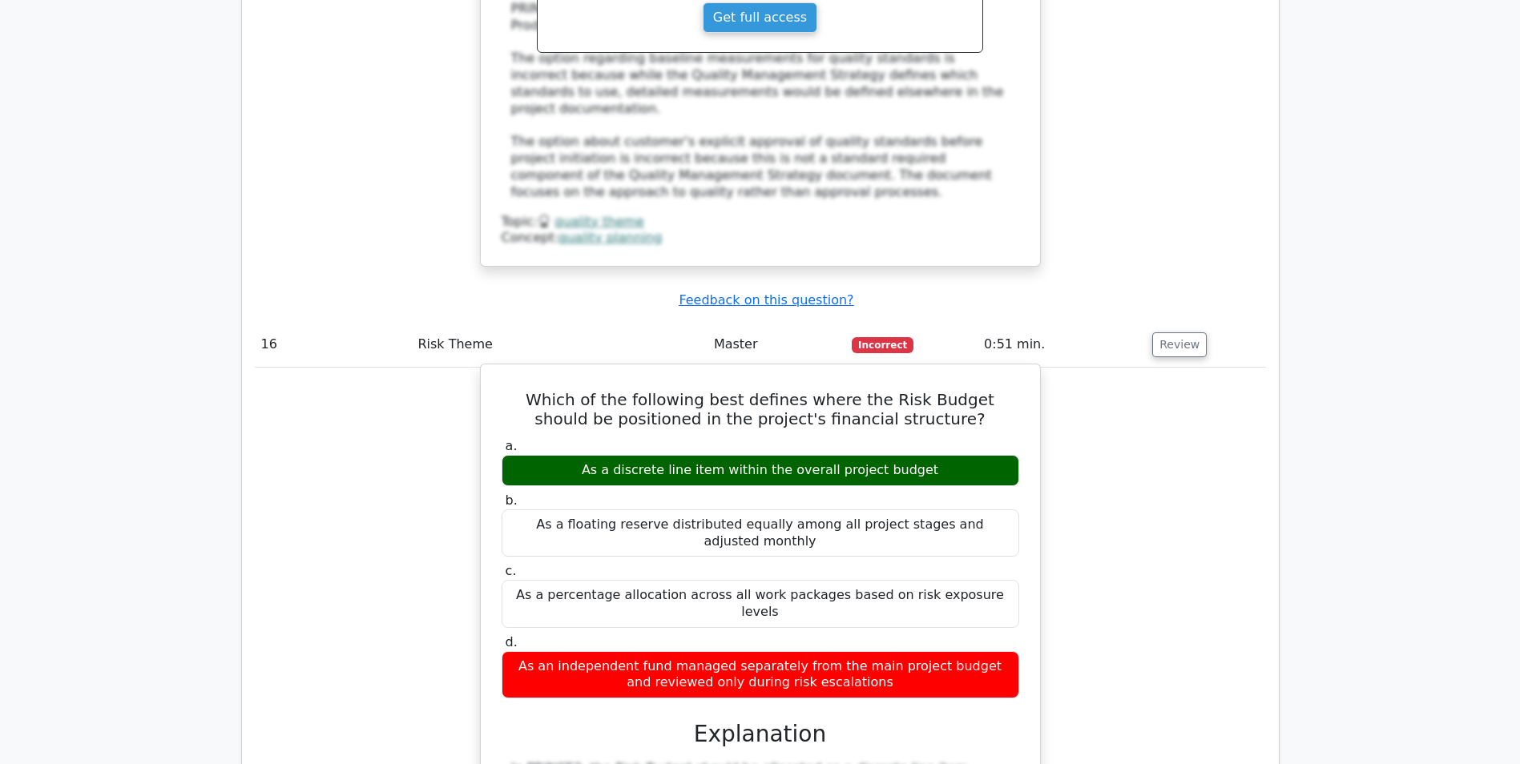
scroll to position [14421, 0]
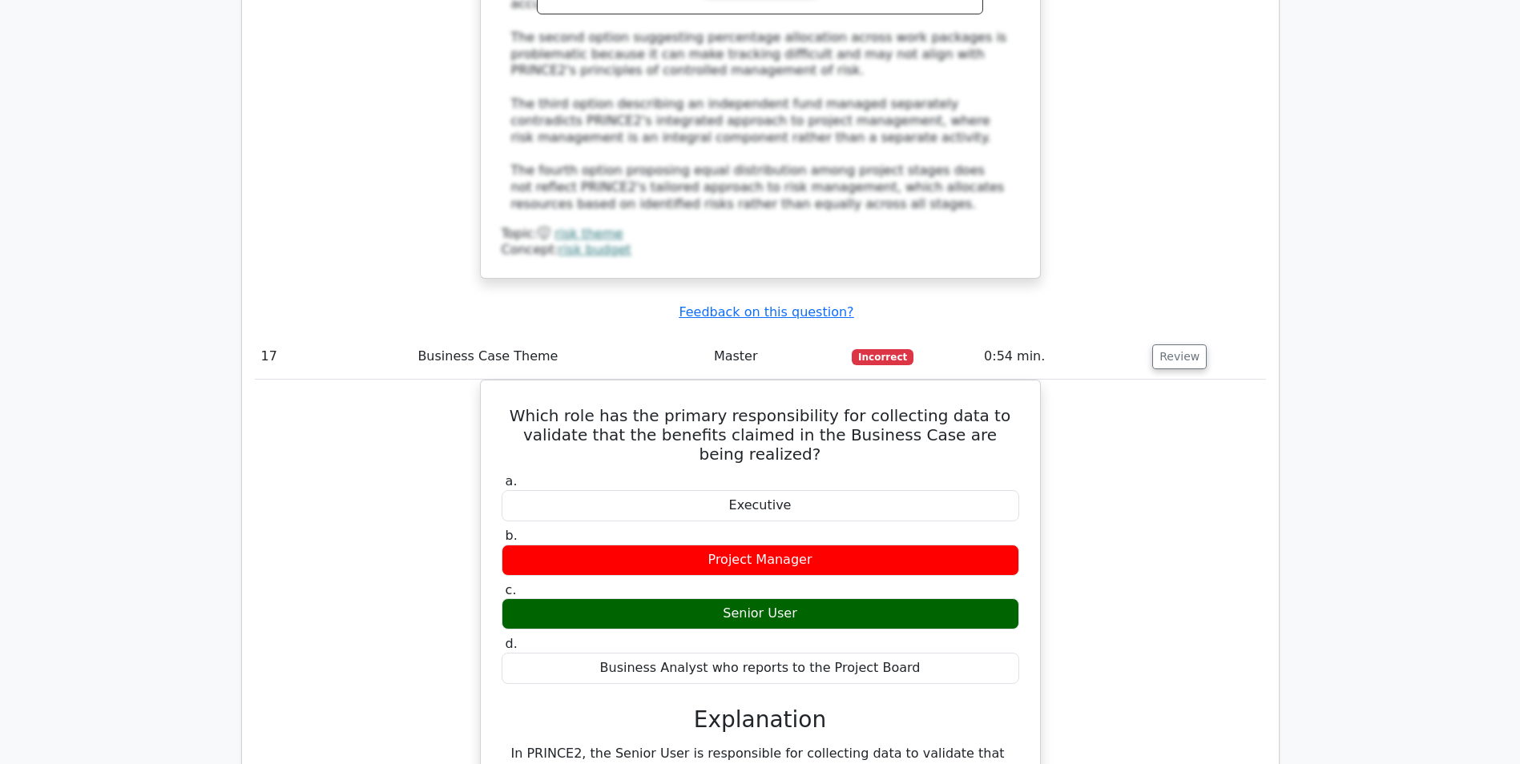
scroll to position [15222, 0]
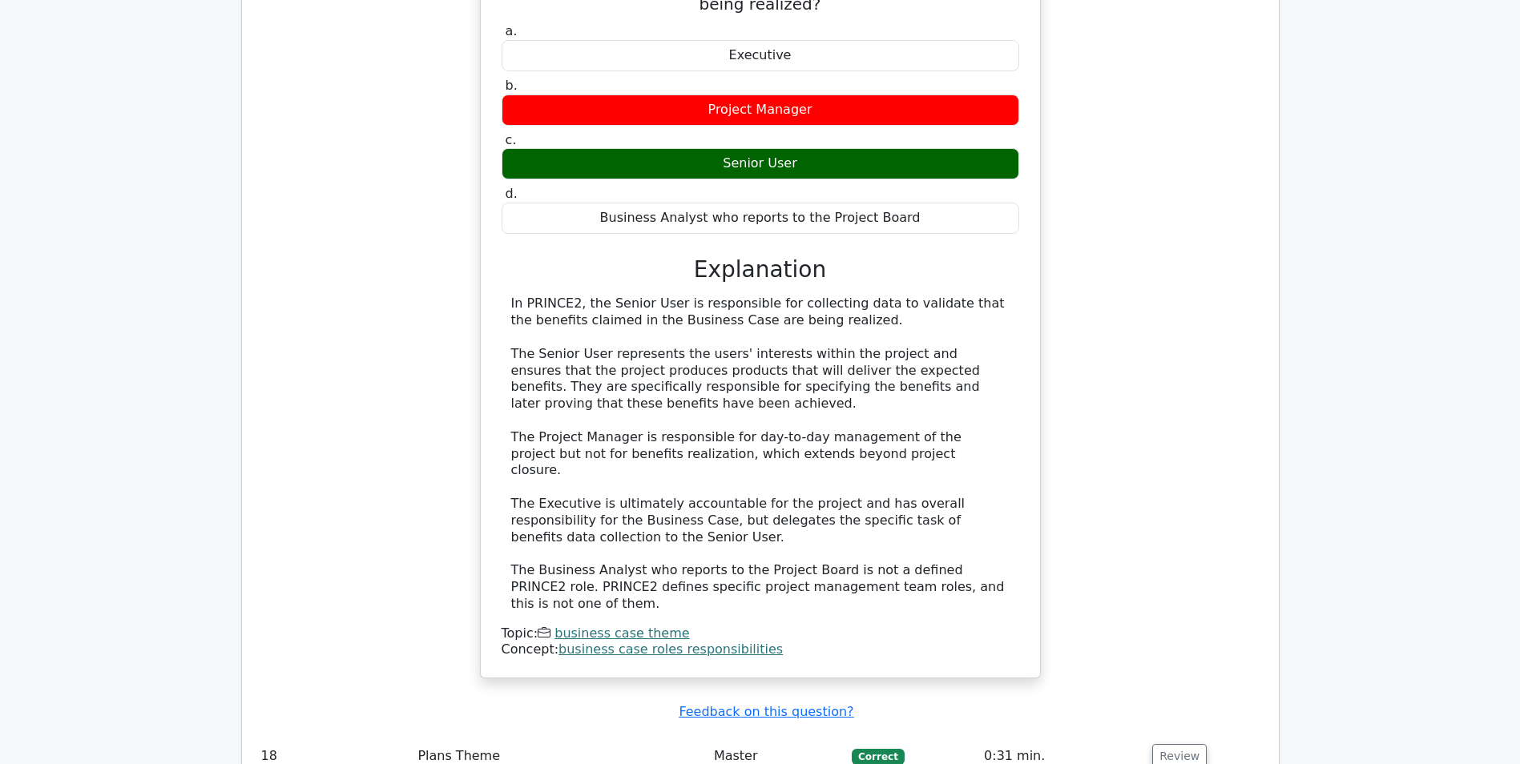
scroll to position [15863, 0]
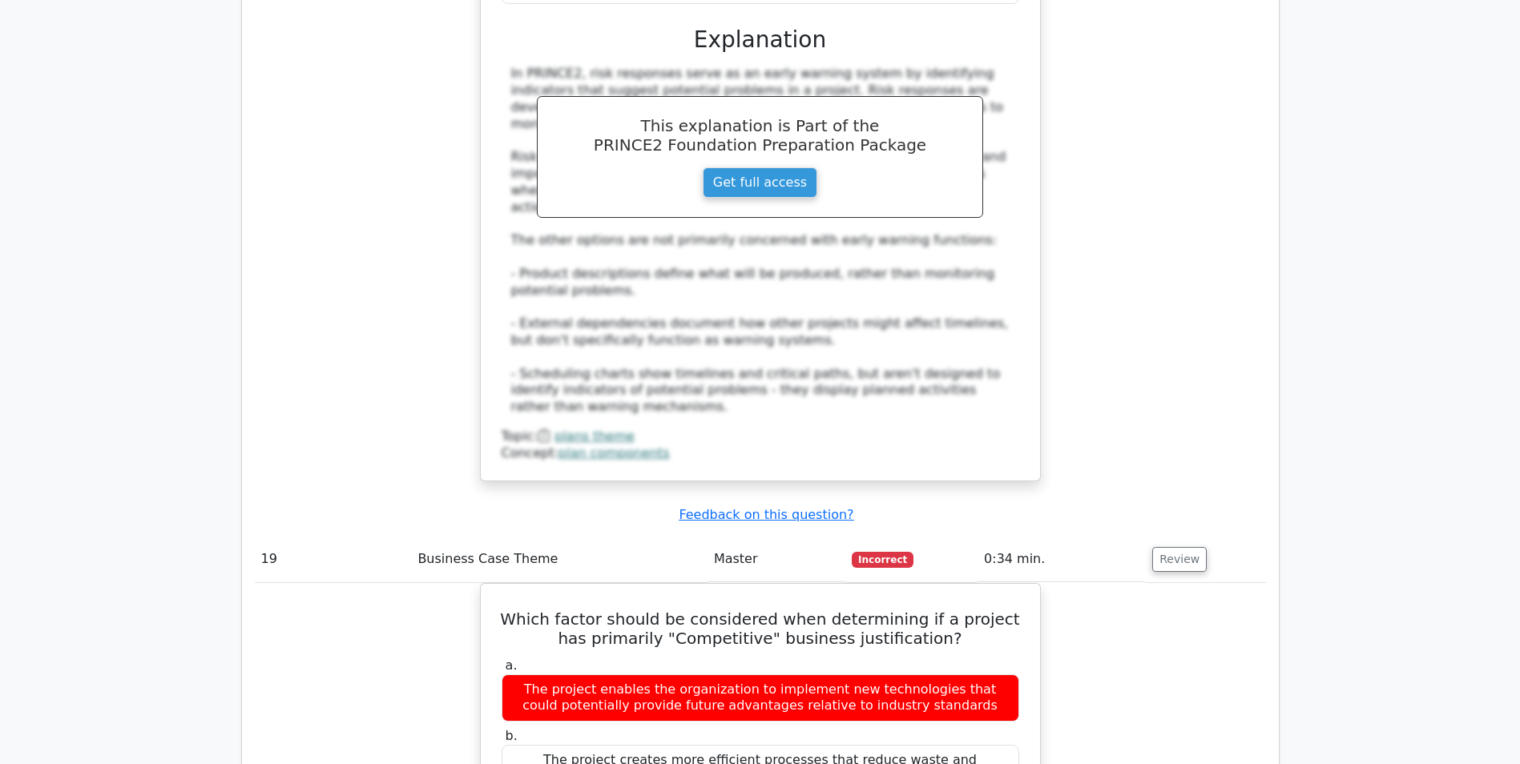
scroll to position [16985, 0]
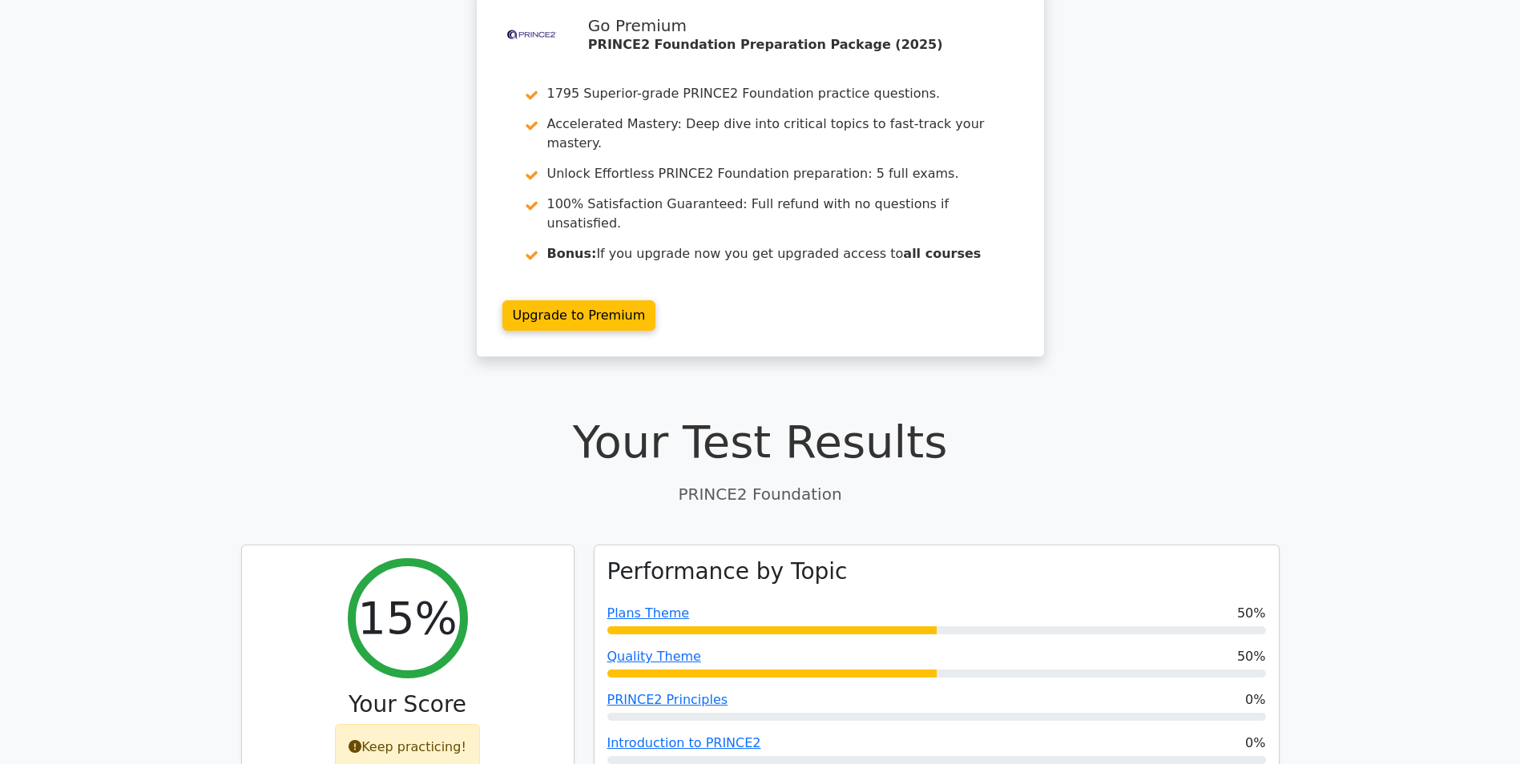
scroll to position [0, 0]
